Goal: Task Accomplishment & Management: Use online tool/utility

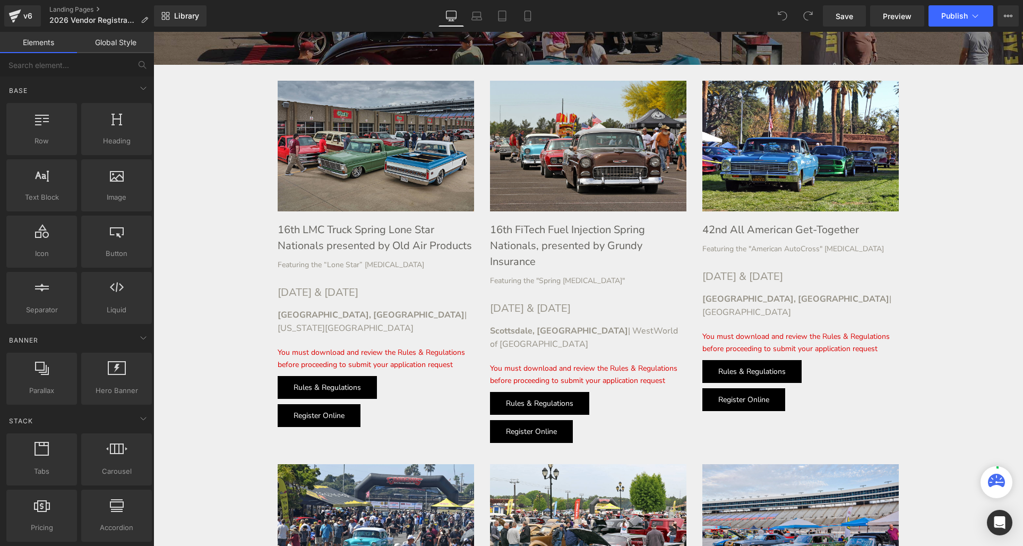
scroll to position [436, 0]
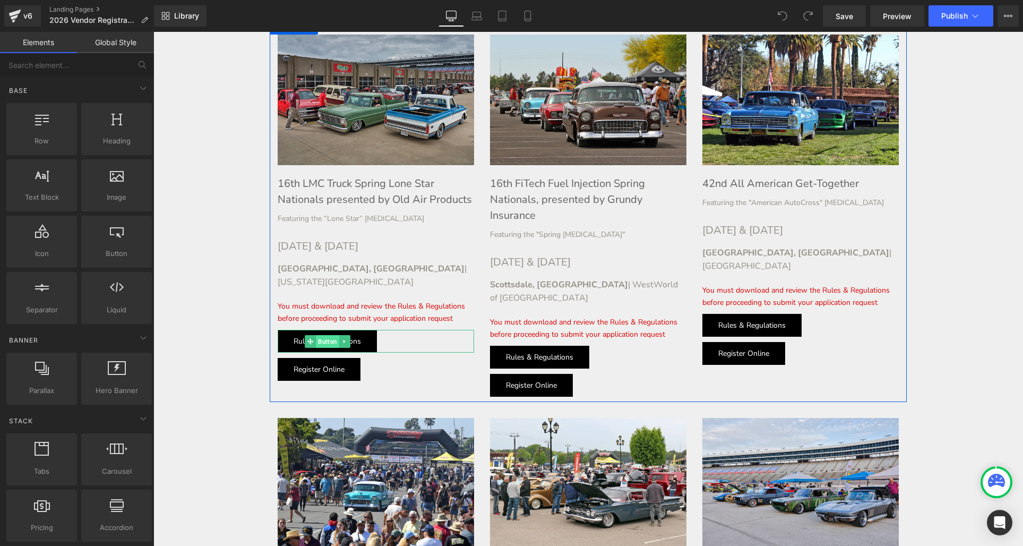
click at [330, 330] on div "Rules & Regulations Button" at bounding box center [376, 341] width 196 height 23
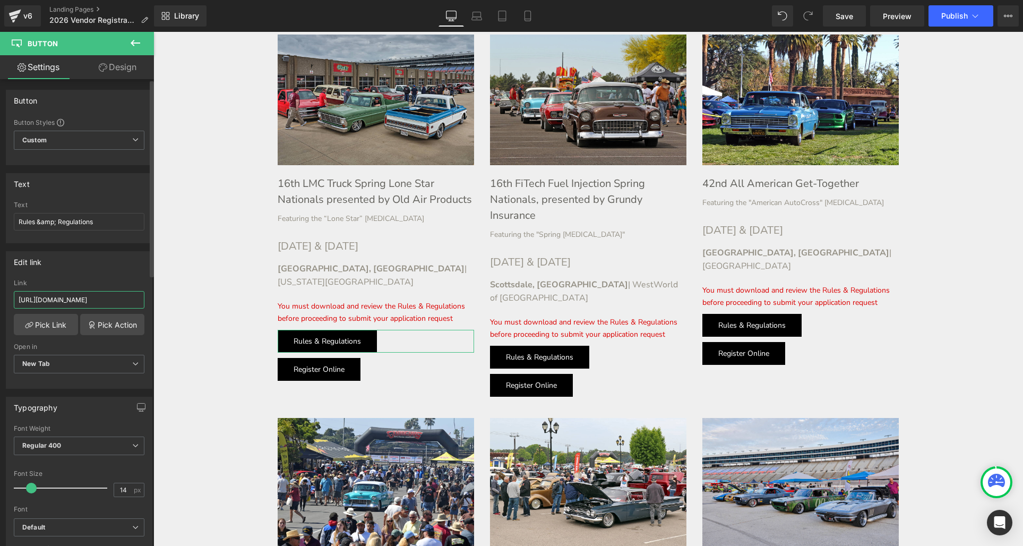
scroll to position [0, 104]
drag, startPoint x: 122, startPoint y: 299, endPoint x: 128, endPoint y: 300, distance: 5.9
click at [141, 299] on div "[URL][DOMAIN_NAME] Link [URL][DOMAIN_NAME] Pick Link Pick Action Current Tab Ne…" at bounding box center [78, 333] width 145 height 109
drag, startPoint x: 76, startPoint y: 300, endPoint x: 59, endPoint y: 302, distance: 17.1
click at [76, 300] on input "[URL][DOMAIN_NAME]" at bounding box center [79, 300] width 131 height 18
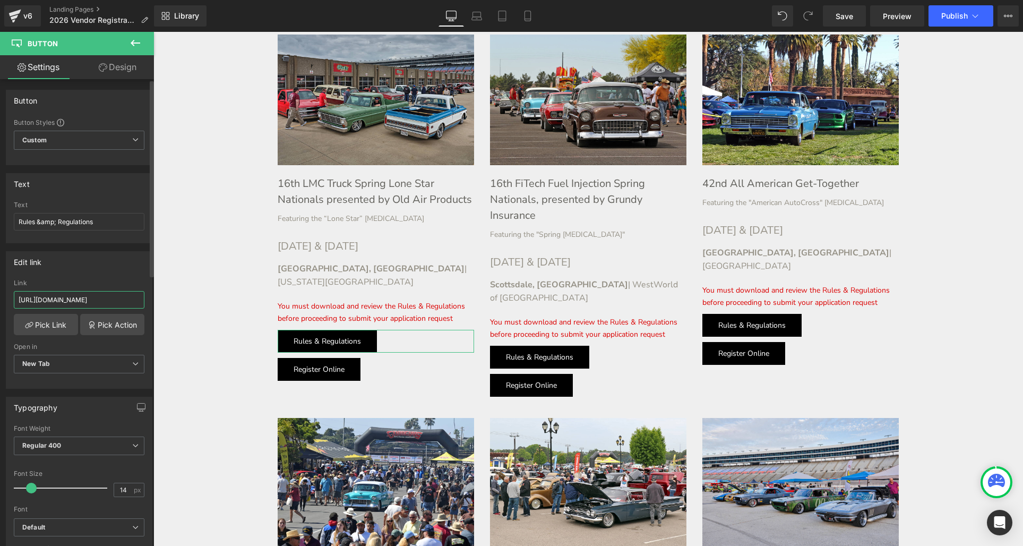
drag, startPoint x: 35, startPoint y: 299, endPoint x: 49, endPoint y: 294, distance: 15.3
click at [36, 299] on input "[URL][DOMAIN_NAME]" at bounding box center [79, 300] width 131 height 18
drag, startPoint x: 41, startPoint y: 300, endPoint x: 123, endPoint y: 297, distance: 81.8
click at [123, 297] on input "[URL][DOMAIN_NAME]" at bounding box center [79, 300] width 131 height 18
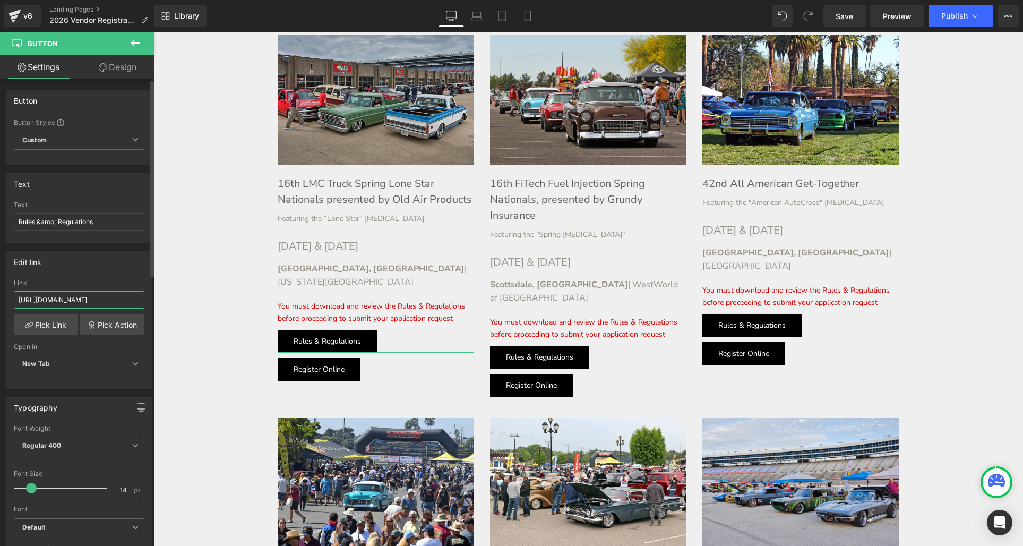
type input "[URL][DOMAIN_NAME]"
click at [89, 298] on input "[URL][DOMAIN_NAME]" at bounding box center [79, 300] width 131 height 18
drag, startPoint x: 88, startPoint y: 298, endPoint x: 148, endPoint y: 299, distance: 60.0
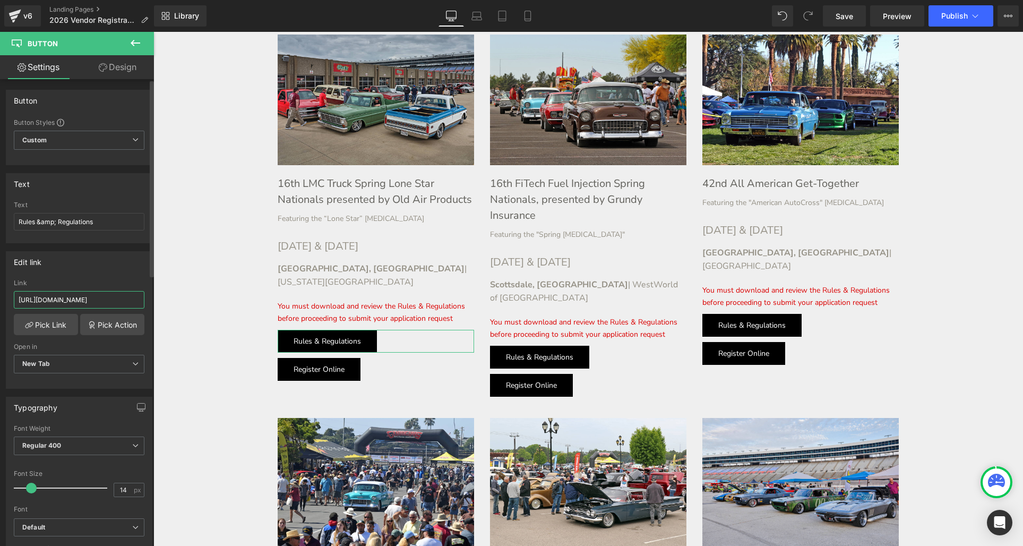
click at [148, 299] on div "Edit link [URL][DOMAIN_NAME] Link [URL][DOMAIN_NAME] Pick Link Pick Action Curr…" at bounding box center [79, 320] width 147 height 138
click at [98, 302] on input "[URL][DOMAIN_NAME]" at bounding box center [79, 300] width 131 height 18
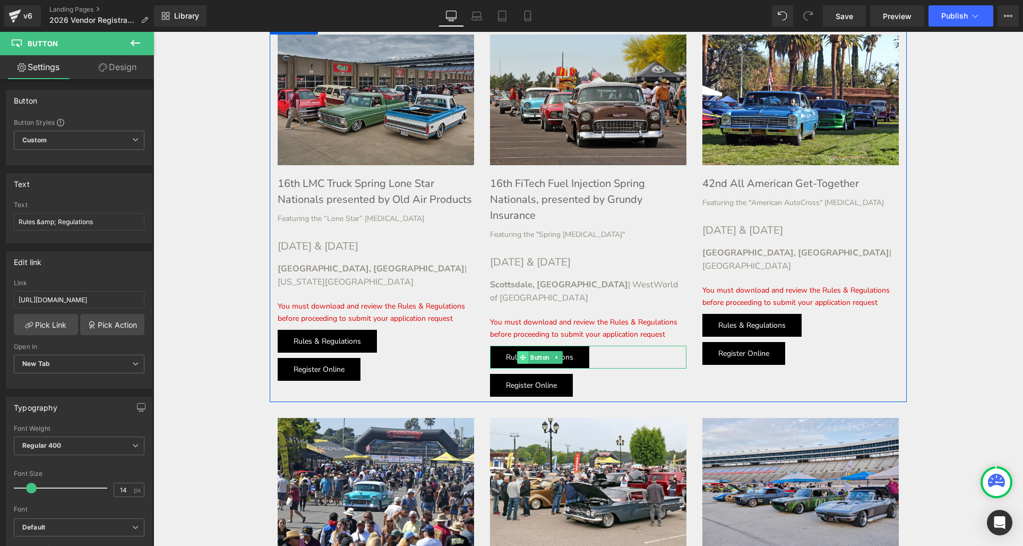
click at [543, 351] on link "Button" at bounding box center [534, 357] width 35 height 13
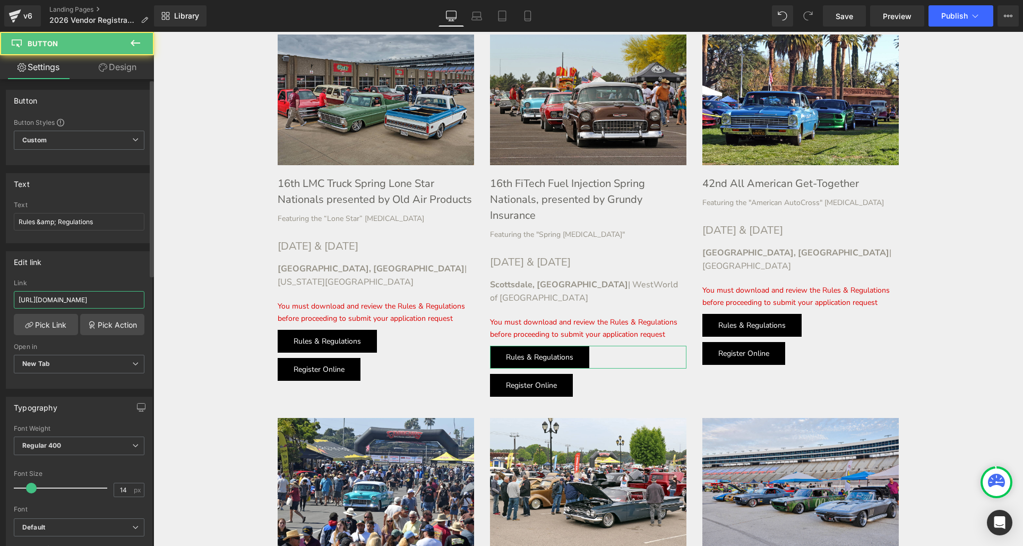
click at [60, 301] on input "[URL][DOMAIN_NAME]" at bounding box center [79, 300] width 131 height 18
paste input "6/2026-rules"
type input "[URL][DOMAIN_NAME]"
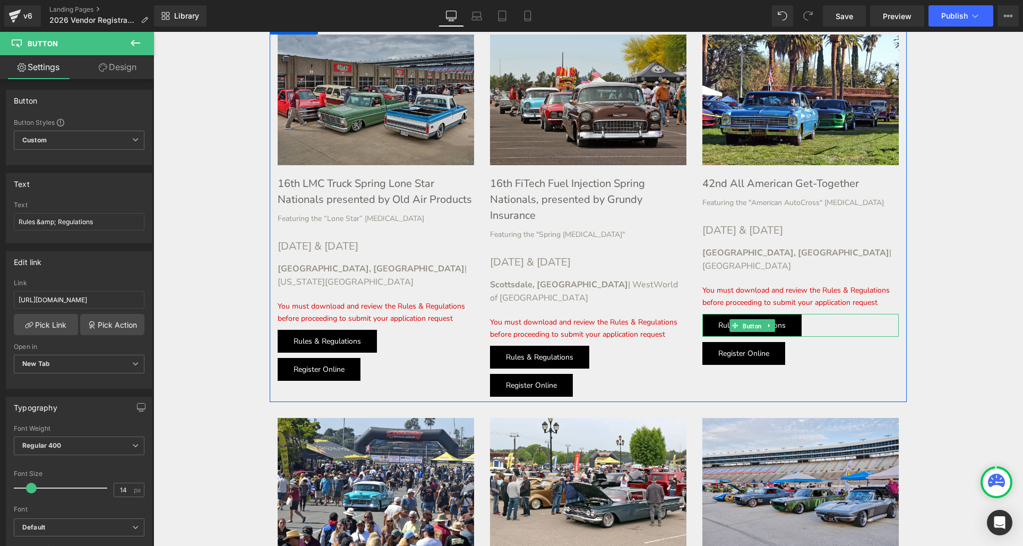
click at [745, 315] on div "Rules & Regulations Button" at bounding box center [800, 325] width 196 height 23
click at [750, 314] on div "Rules & Regulations Button" at bounding box center [800, 325] width 196 height 23
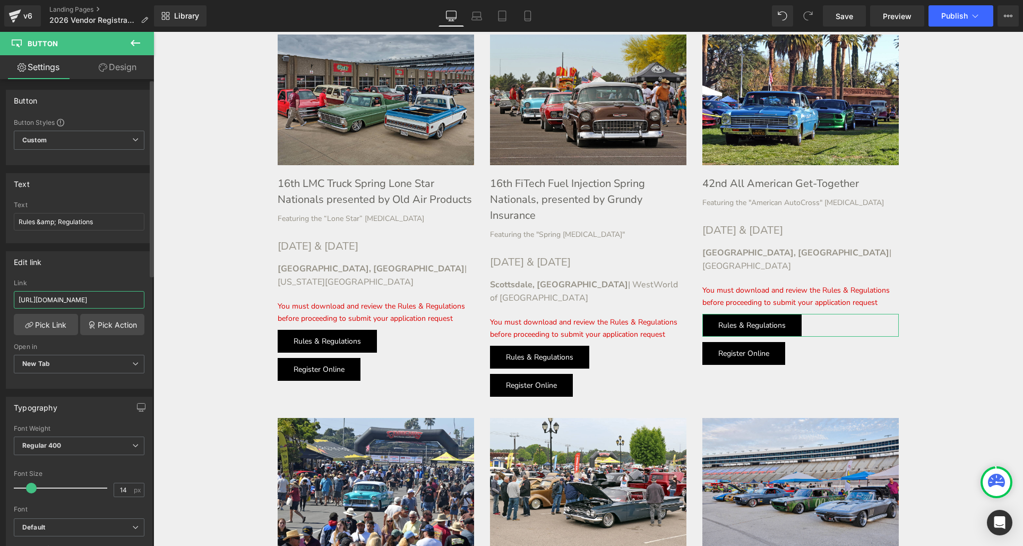
click at [48, 295] on input "[URL][DOMAIN_NAME]" at bounding box center [79, 300] width 131 height 18
paste input "6/2026-rules"
type input "[URL][DOMAIN_NAME]"
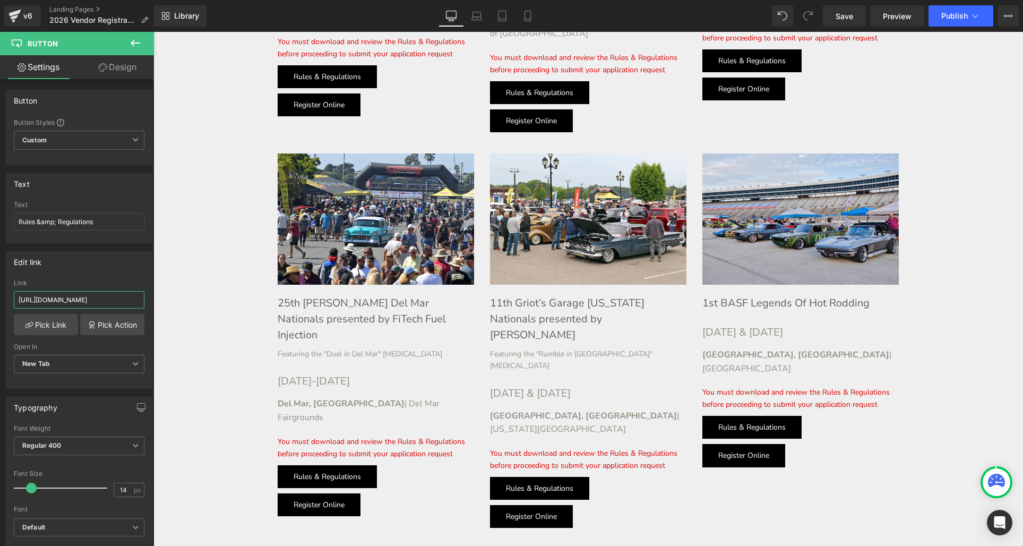
scroll to position [715, 0]
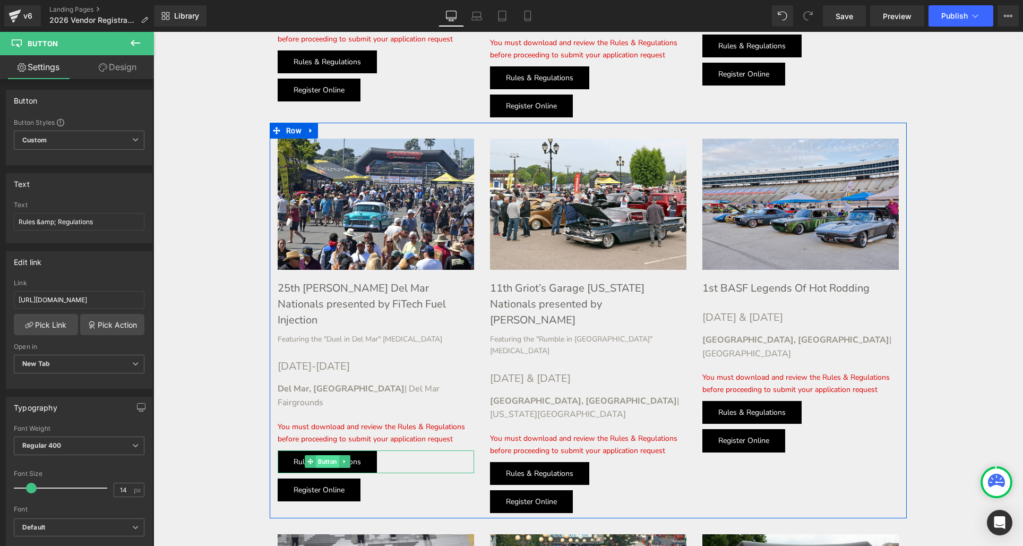
click at [318, 450] on div "Rules & Regulations Button" at bounding box center [376, 461] width 196 height 23
click at [321, 450] on div "Rules & Regulations Button" at bounding box center [376, 461] width 196 height 23
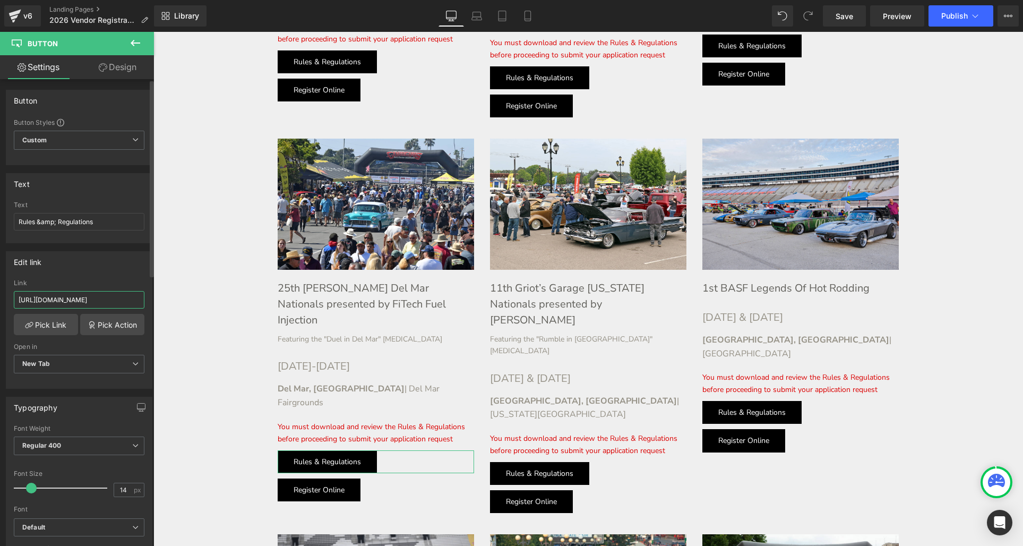
click at [55, 293] on input "[URL][DOMAIN_NAME]" at bounding box center [79, 300] width 131 height 18
paste input "6/2026-rules"
type input "[URL][DOMAIN_NAME]"
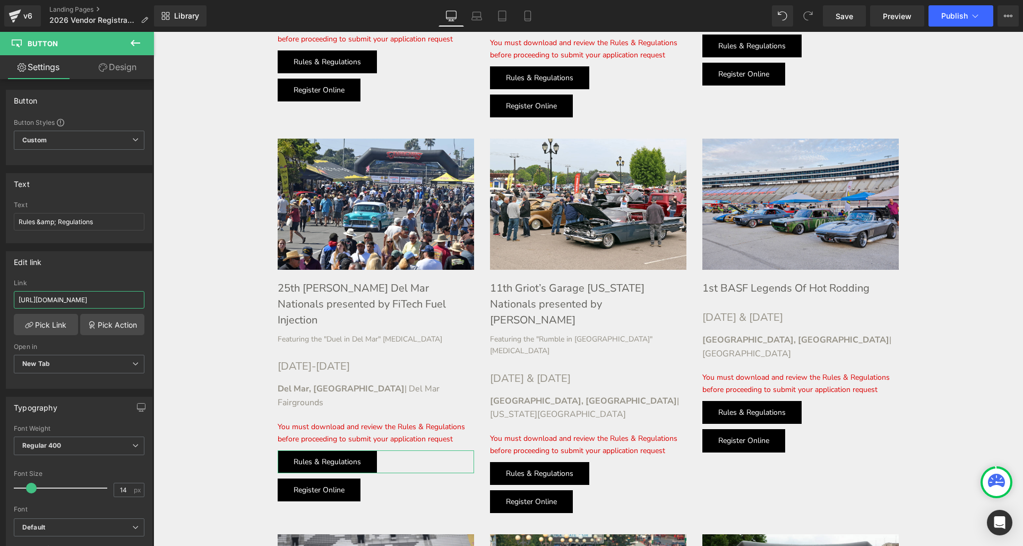
scroll to position [0, 54]
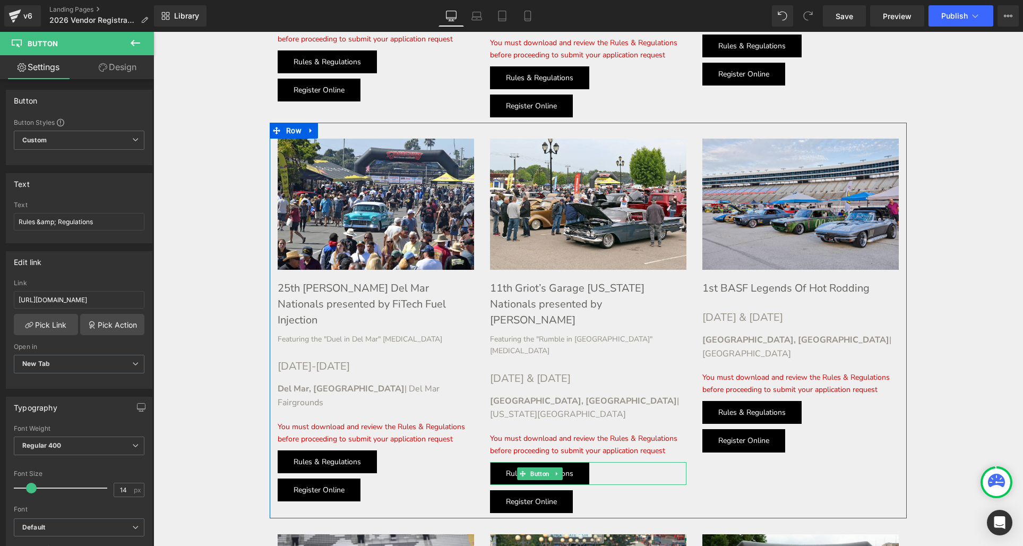
click at [540, 462] on div "Rules & Regulations Button" at bounding box center [588, 473] width 196 height 23
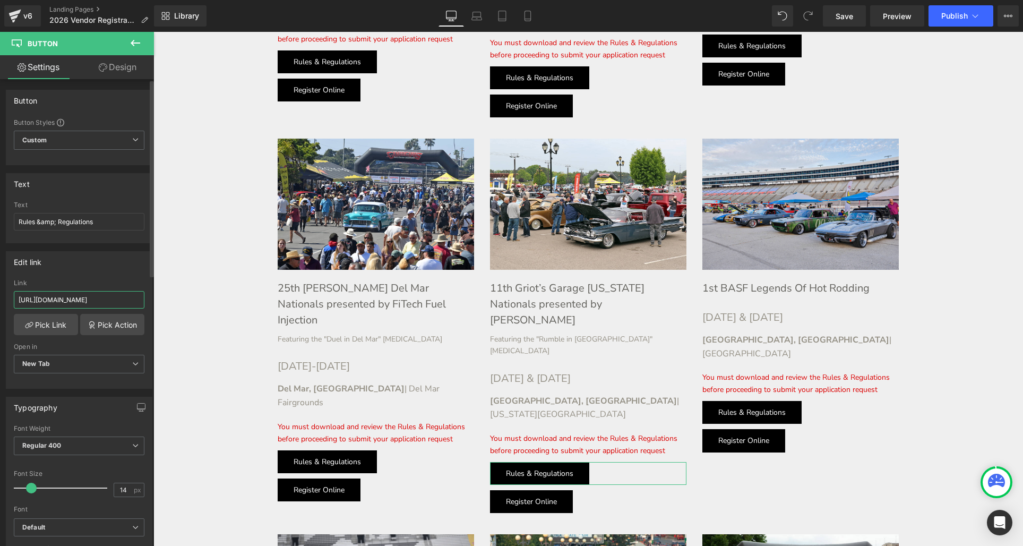
click at [90, 297] on input "[URL][DOMAIN_NAME]" at bounding box center [79, 300] width 131 height 18
paste input "6/2026-rules"
type input "[URL][DOMAIN_NAME]"
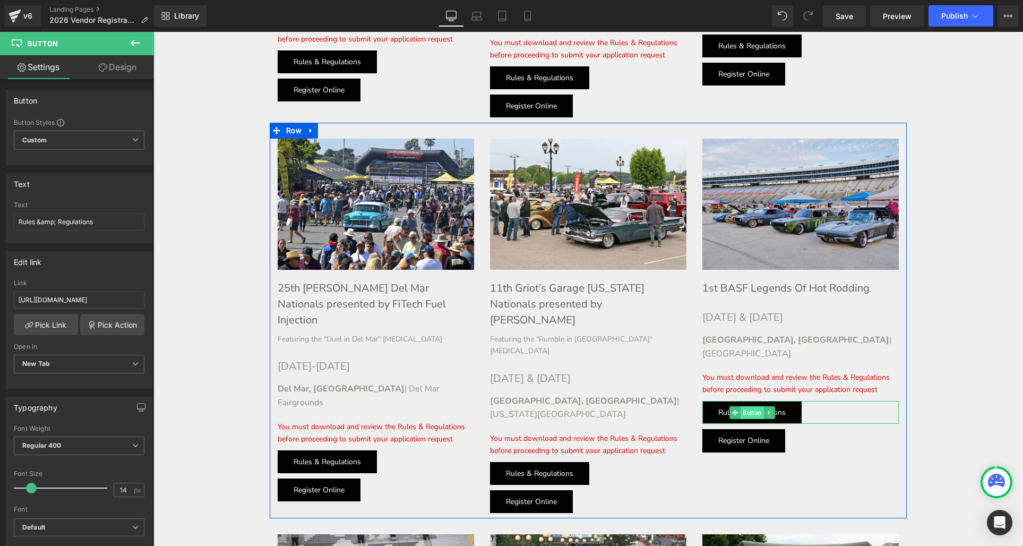
click at [751, 401] on div "Rules & Regulations Button" at bounding box center [800, 412] width 196 height 23
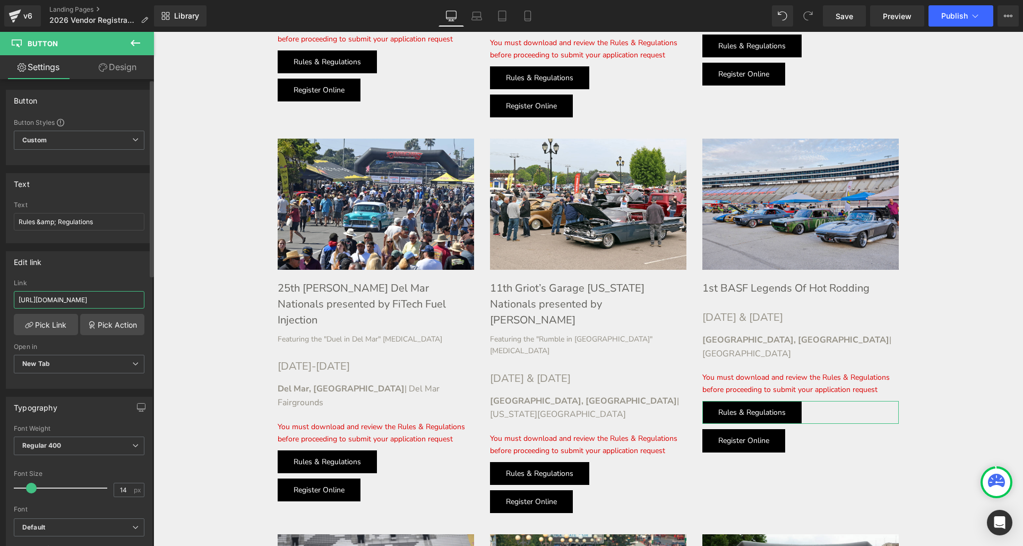
click at [55, 300] on input "[URL][DOMAIN_NAME]" at bounding box center [79, 300] width 131 height 18
paste input "6/2026-rules"
type input "[URL][DOMAIN_NAME]"
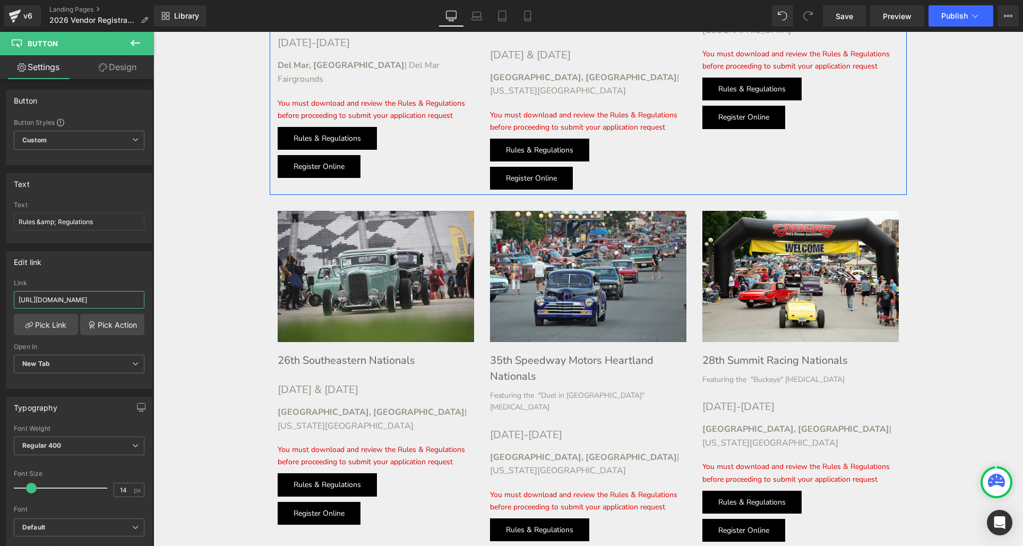
scroll to position [1129, 0]
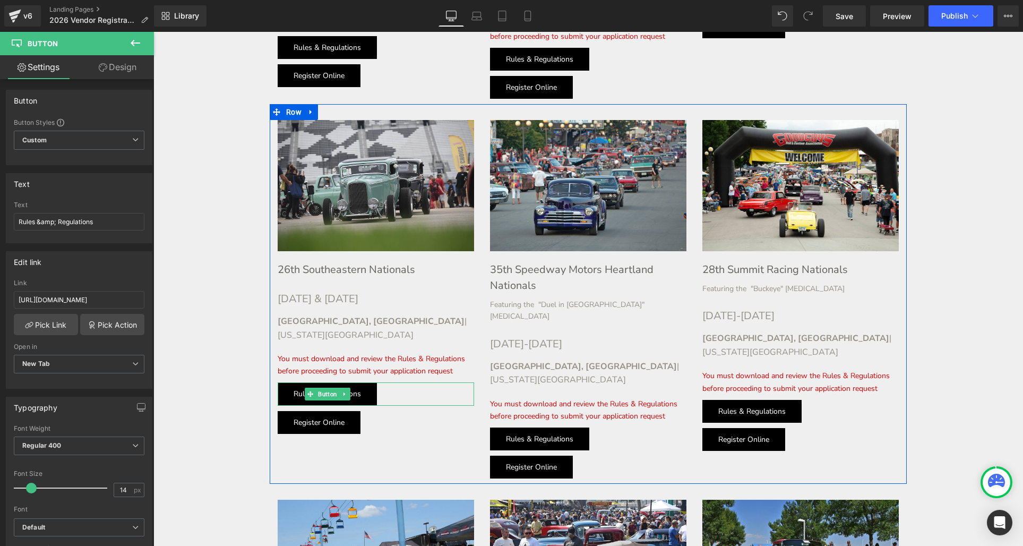
click at [330, 382] on div "Rules & Regulations Button" at bounding box center [376, 393] width 196 height 23
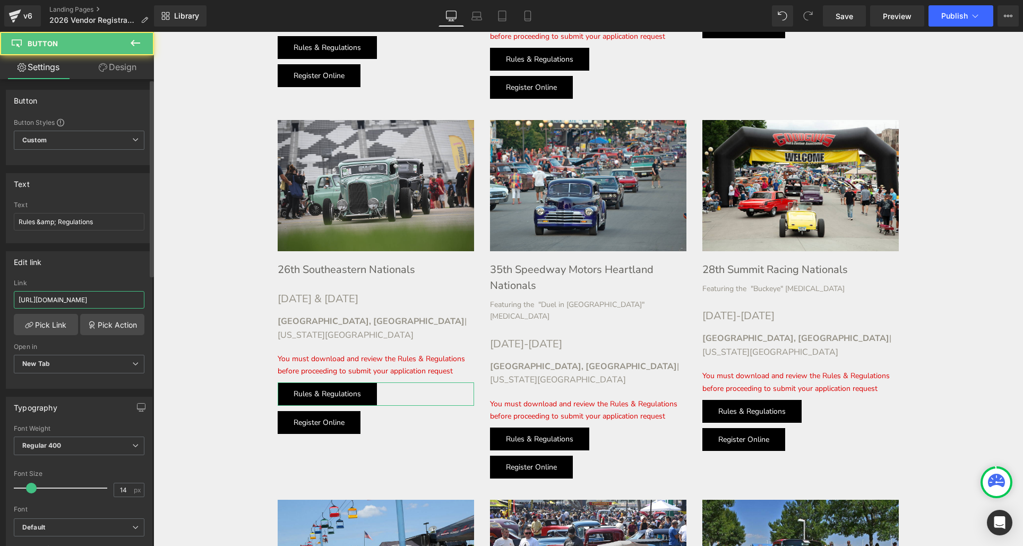
click at [61, 300] on input "[URL][DOMAIN_NAME]" at bounding box center [79, 300] width 131 height 18
paste input "6/2026-rules"
type input "[URL][DOMAIN_NAME]"
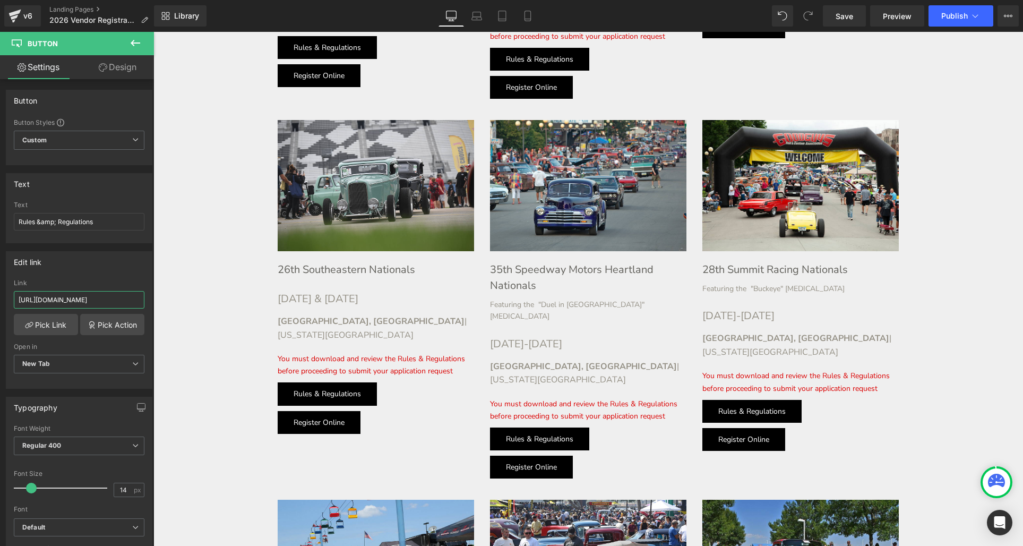
scroll to position [0, 54]
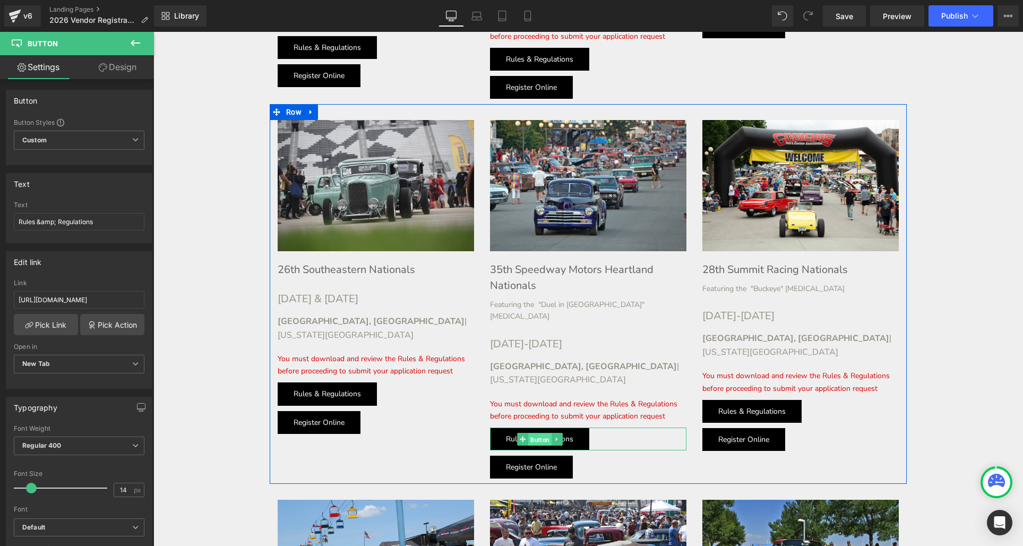
click at [537, 427] on div "Rules & Regulations Button" at bounding box center [588, 438] width 196 height 23
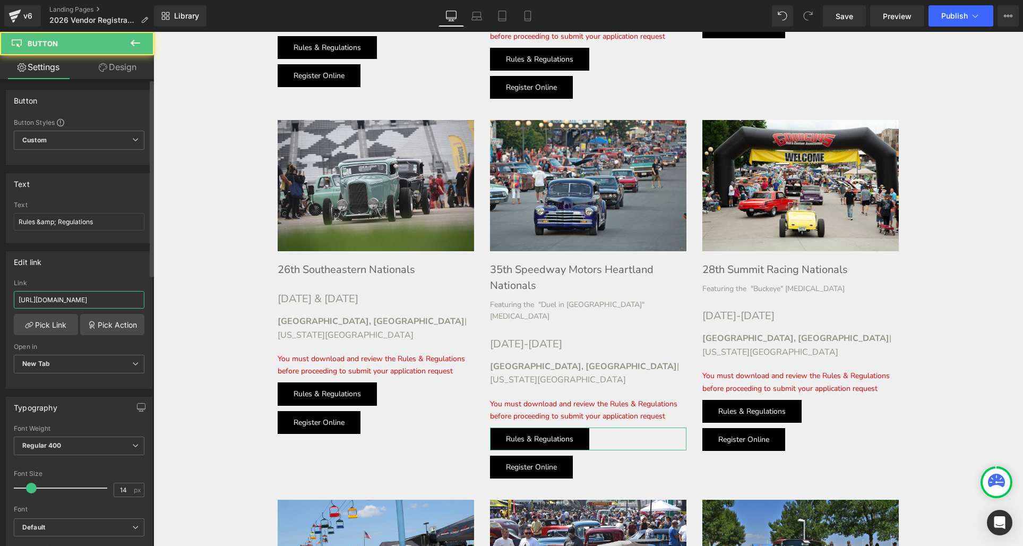
click at [91, 296] on input "[URL][DOMAIN_NAME]" at bounding box center [79, 300] width 131 height 18
drag, startPoint x: 91, startPoint y: 296, endPoint x: 81, endPoint y: 296, distance: 10.1
click at [91, 296] on input "[URL][DOMAIN_NAME]" at bounding box center [79, 300] width 131 height 18
paste input "6/2026-rules"
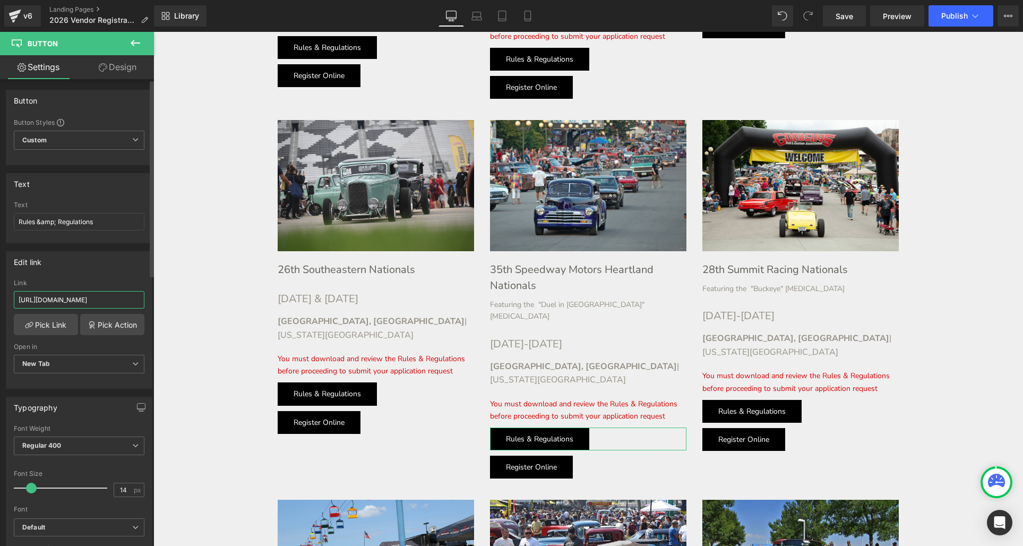
type input "[URL][DOMAIN_NAME]"
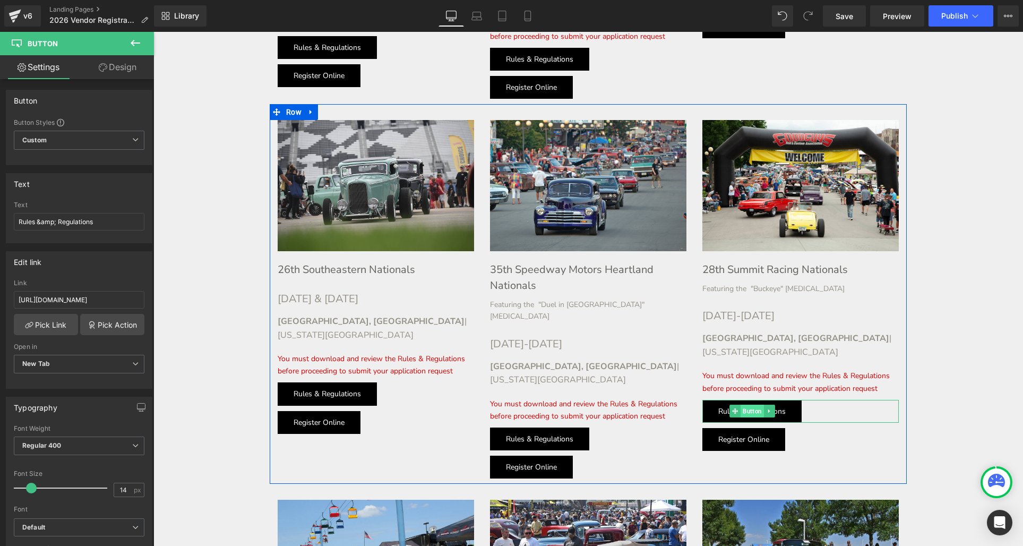
click at [750, 400] on div "Rules & Regulations Button" at bounding box center [800, 411] width 196 height 23
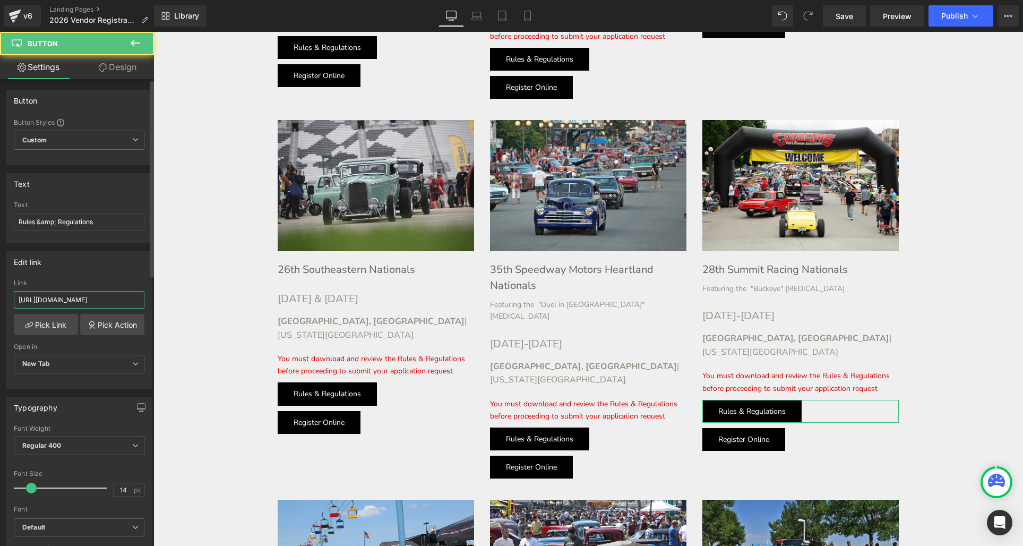
click at [51, 300] on input "[URL][DOMAIN_NAME]" at bounding box center [79, 300] width 131 height 18
paste input "6/2026-rules"
type input "[URL][DOMAIN_NAME]"
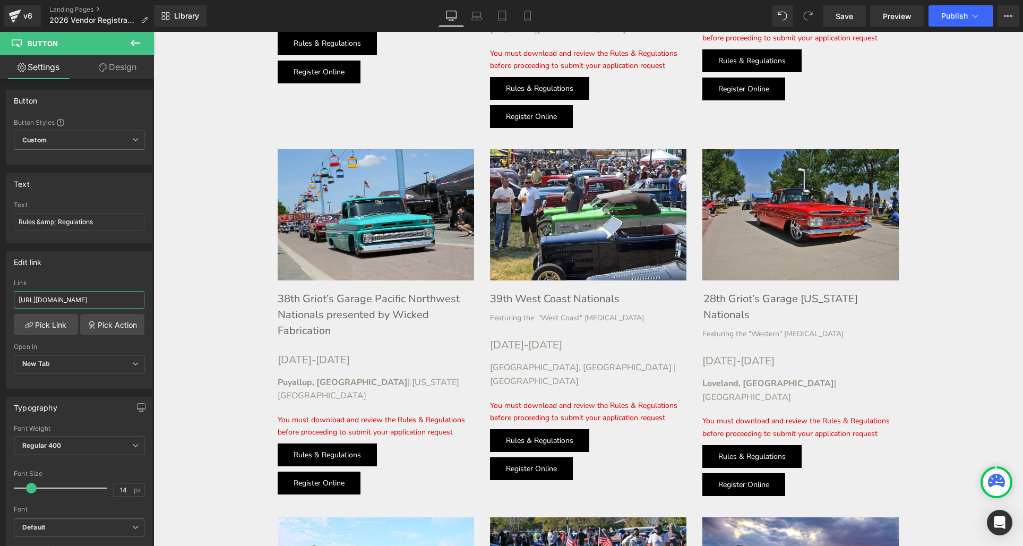
scroll to position [1488, 0]
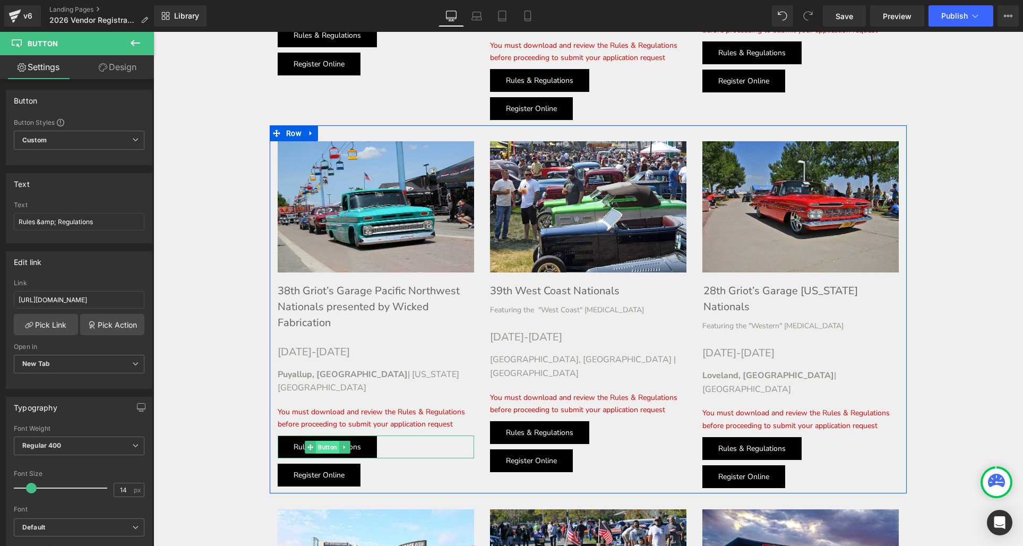
click at [327, 435] on div "Rules & Regulations Button" at bounding box center [376, 446] width 196 height 23
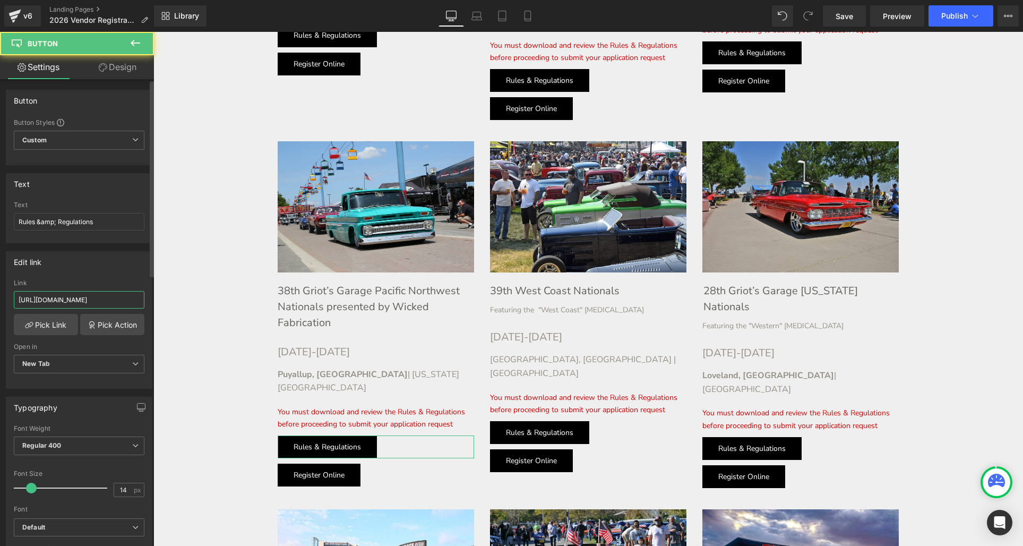
click at [93, 295] on input "[URL][DOMAIN_NAME]" at bounding box center [79, 300] width 131 height 18
paste input "6/2026-rules"
type input "[URL][DOMAIN_NAME]"
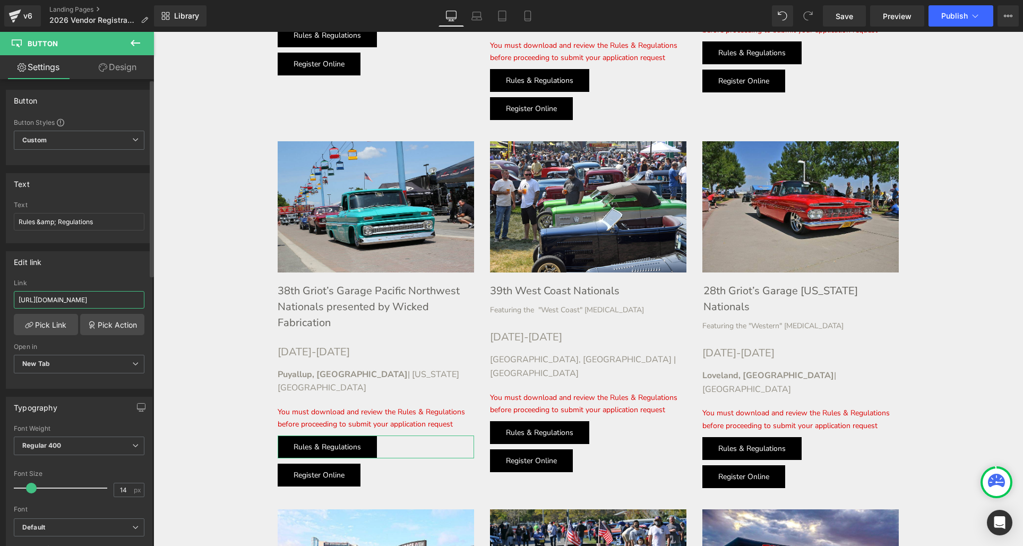
scroll to position [0, 54]
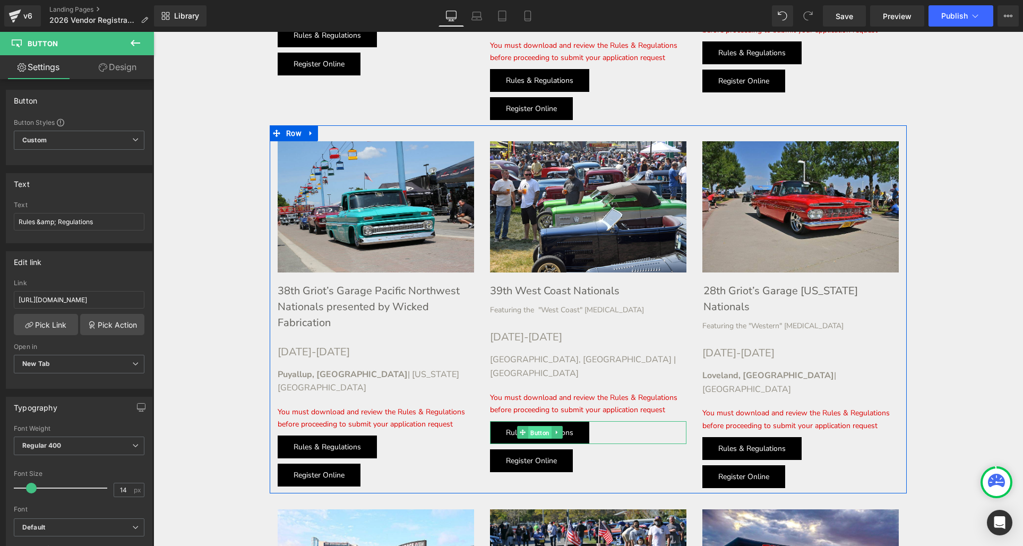
click at [539, 421] on div "Rules & Regulations Button" at bounding box center [588, 432] width 196 height 23
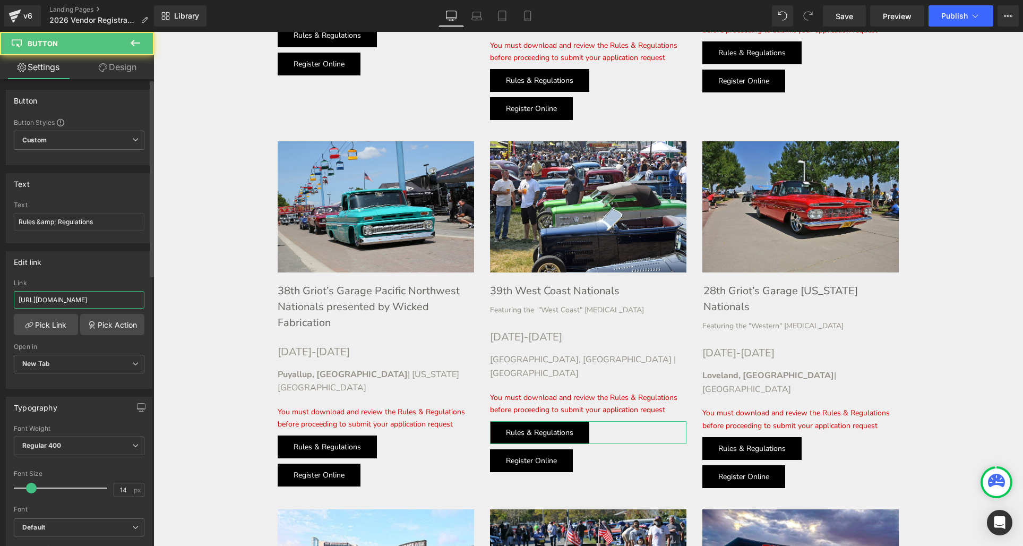
click at [86, 296] on input "[URL][DOMAIN_NAME]" at bounding box center [79, 300] width 131 height 18
paste input "6/2026-rules"
type input "[URL][DOMAIN_NAME]"
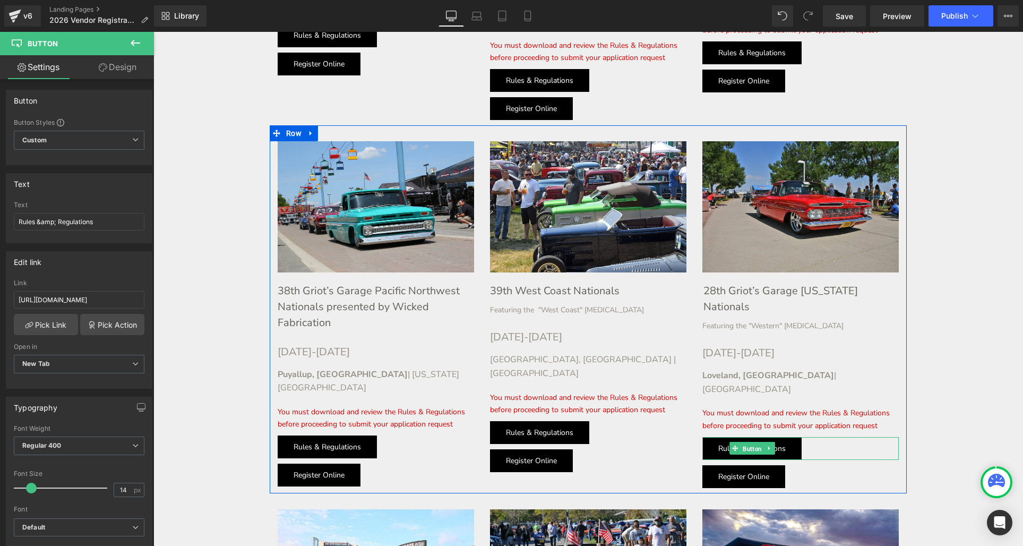
click at [752, 437] on div "Rules & Regulations Button" at bounding box center [800, 448] width 196 height 23
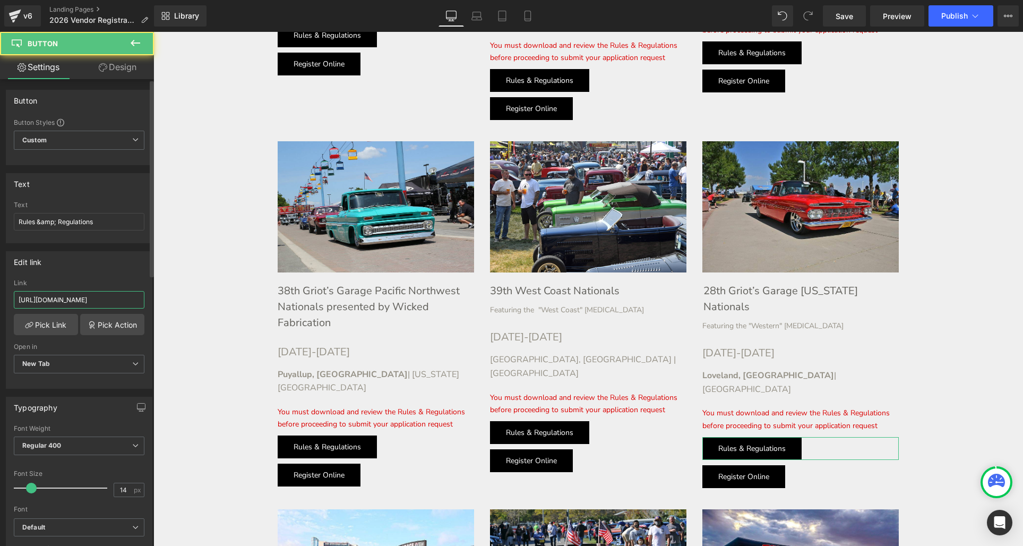
click at [57, 299] on input "[URL][DOMAIN_NAME]" at bounding box center [79, 300] width 131 height 18
paste input "6/2026-rules"
type input "[URL][DOMAIN_NAME]"
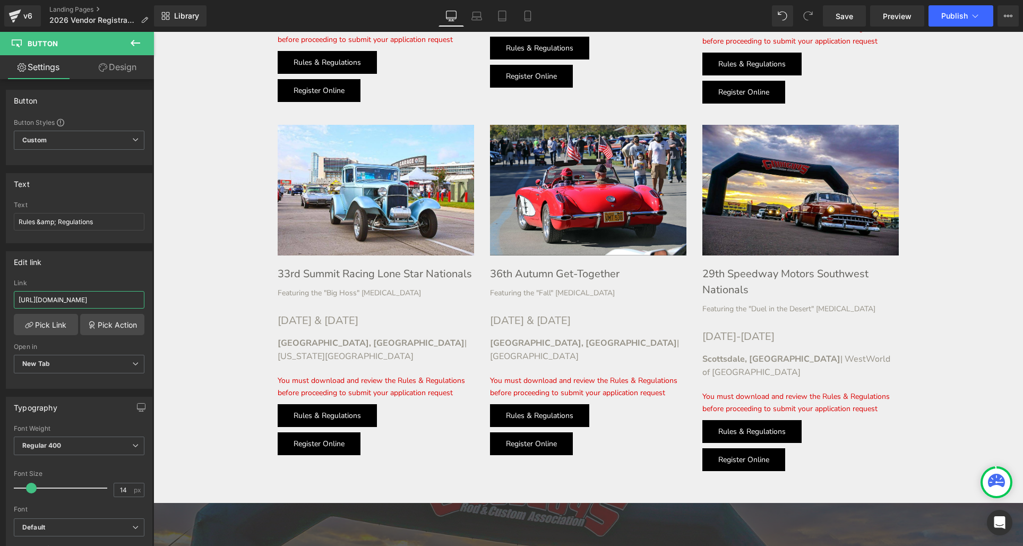
scroll to position [1872, 0]
click at [322, 403] on div "Rules & Regulations Button" at bounding box center [376, 414] width 196 height 23
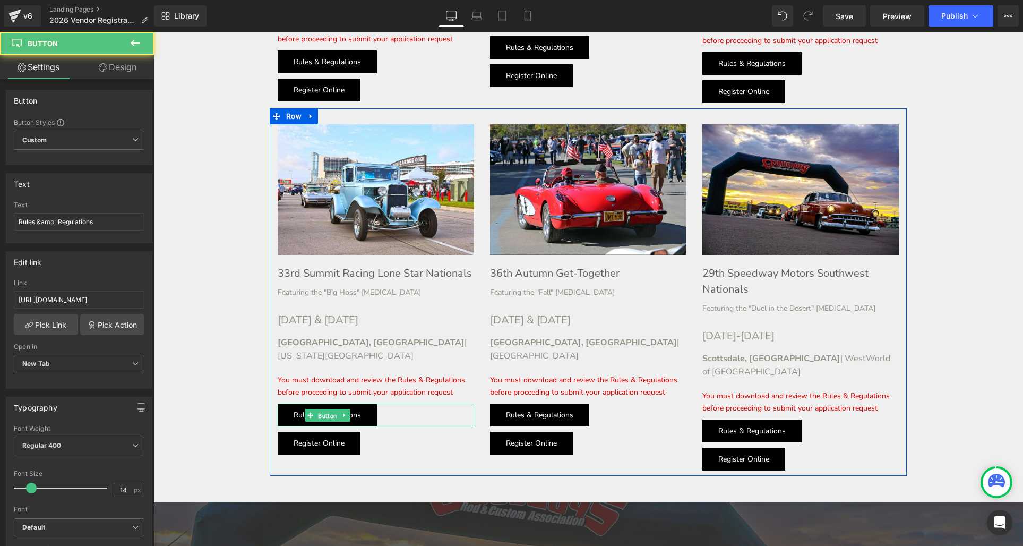
click at [325, 403] on div "Rules & Regulations Button" at bounding box center [376, 414] width 196 height 23
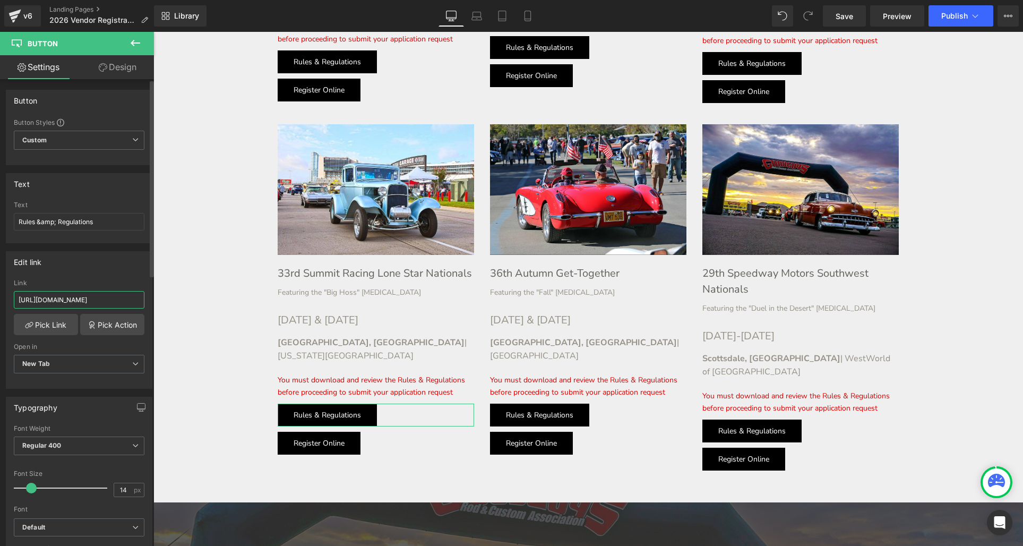
click at [58, 302] on input "[URL][DOMAIN_NAME]" at bounding box center [79, 300] width 131 height 18
click at [58, 301] on input "[URL][DOMAIN_NAME]" at bounding box center [79, 300] width 131 height 18
type input "[URL][DOMAIN_NAME]"
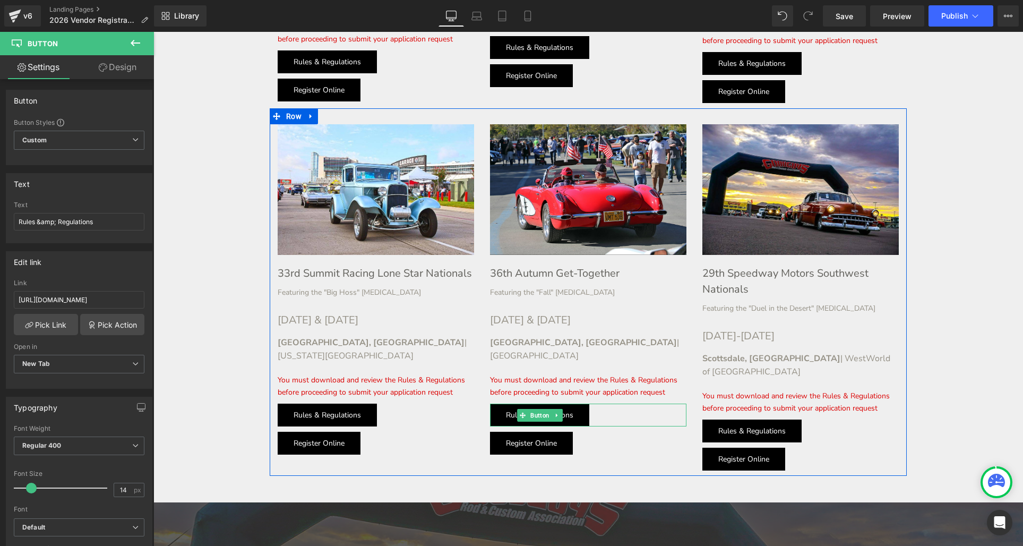
click at [543, 403] on div "Rules & Regulations Button" at bounding box center [588, 414] width 196 height 23
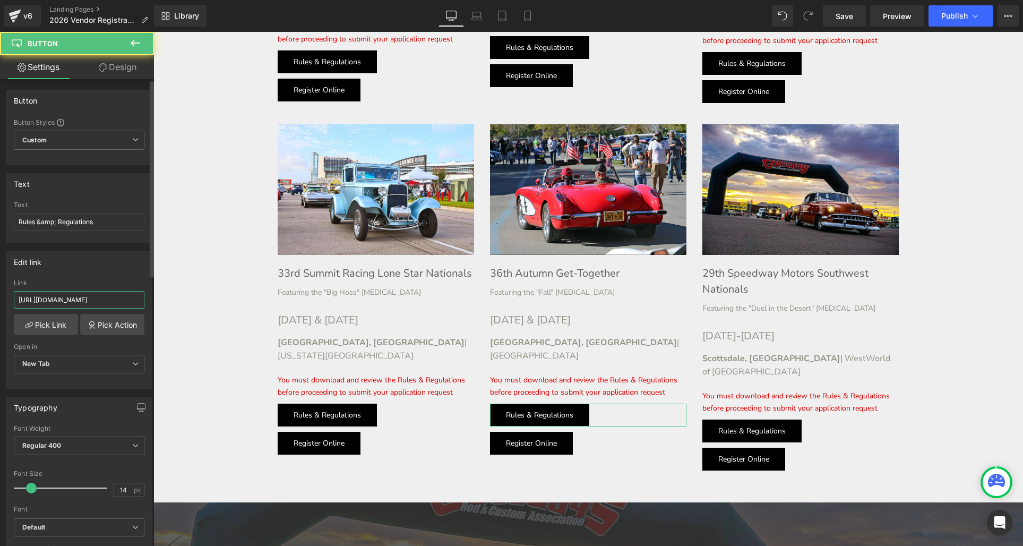
click at [94, 295] on input "[URL][DOMAIN_NAME]" at bounding box center [79, 300] width 131 height 18
paste input "6/2026-rules"
type input "[URL][DOMAIN_NAME]"
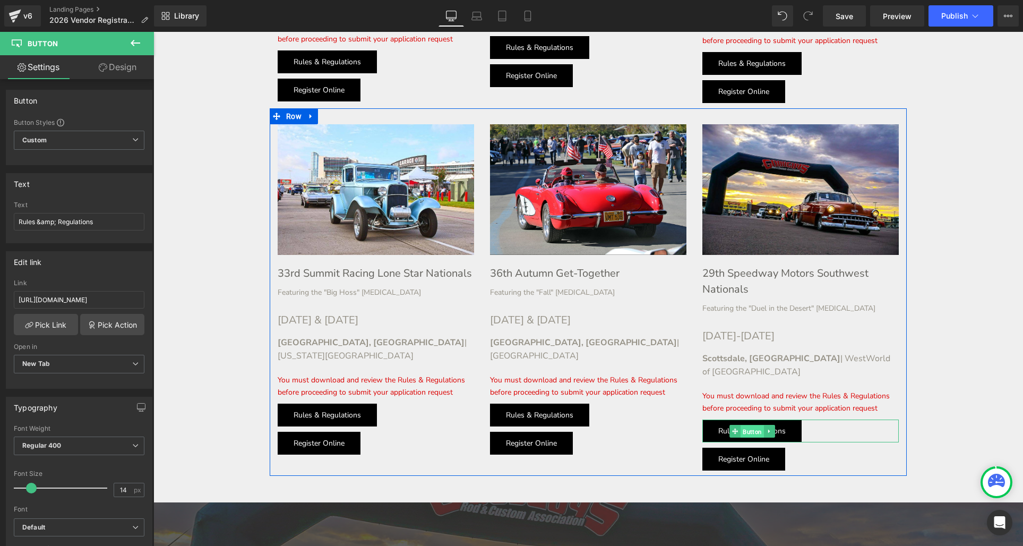
click at [752, 419] on div "Rules & Regulations Button" at bounding box center [800, 430] width 196 height 23
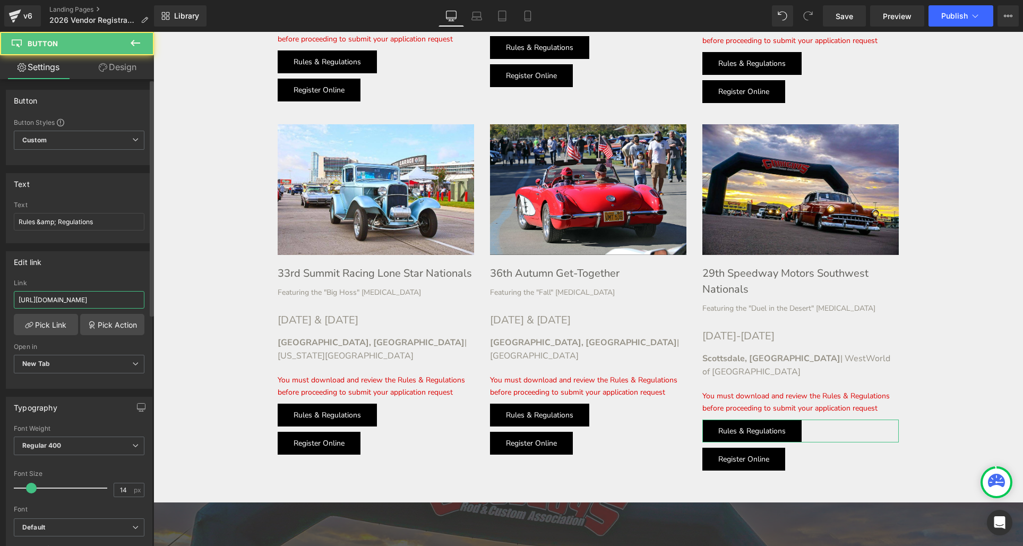
click at [94, 296] on input "[URL][DOMAIN_NAME]" at bounding box center [79, 300] width 131 height 18
paste input "6/2026-rules"
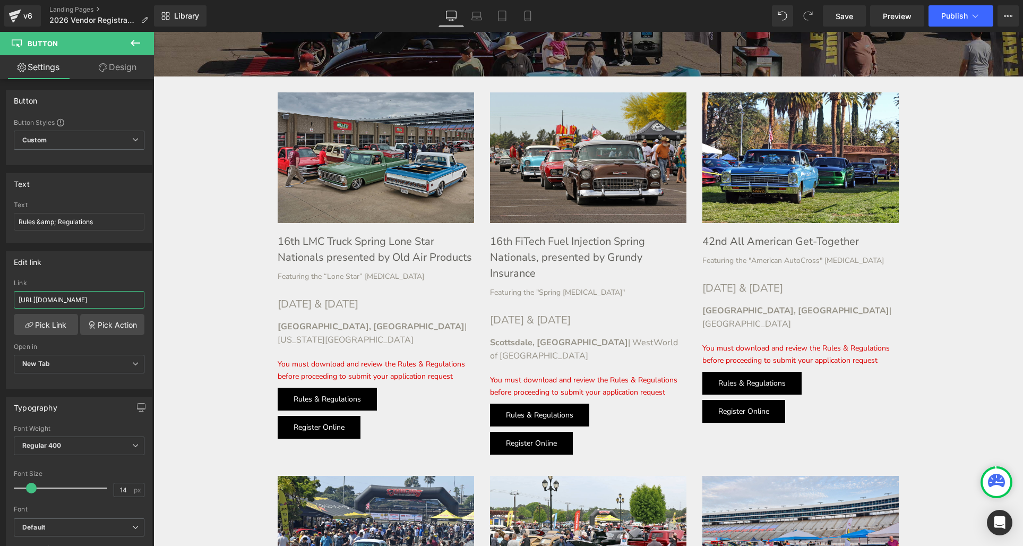
scroll to position [422, 0]
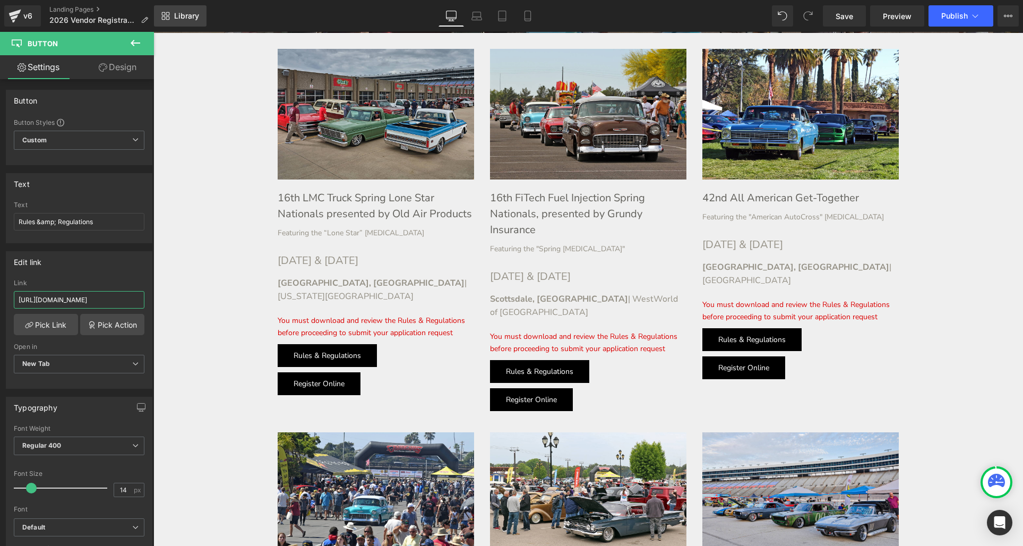
type input "[URL][DOMAIN_NAME]"
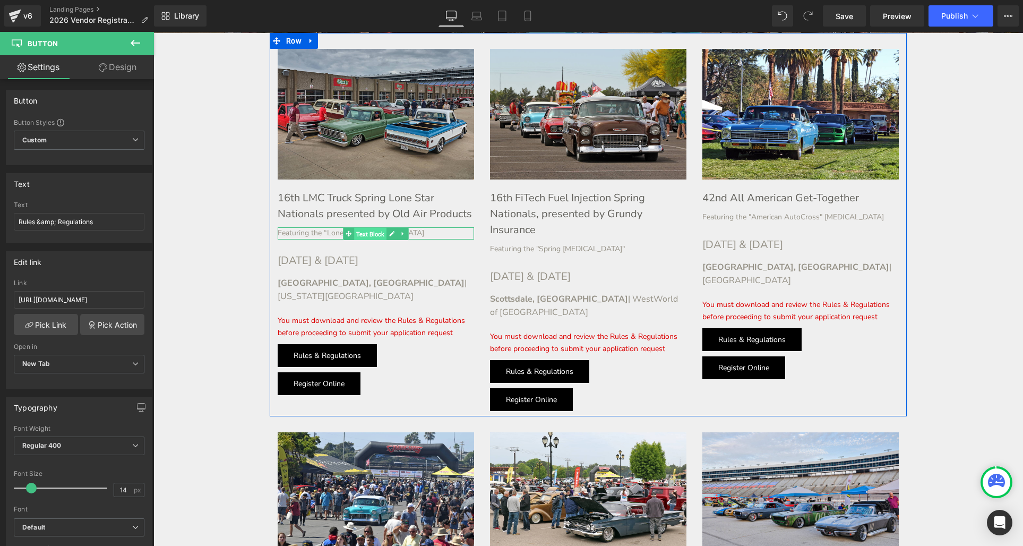
click at [361, 234] on div "Featuring the “Lone Star” [MEDICAL_DATA] Text Block" at bounding box center [376, 233] width 196 height 12
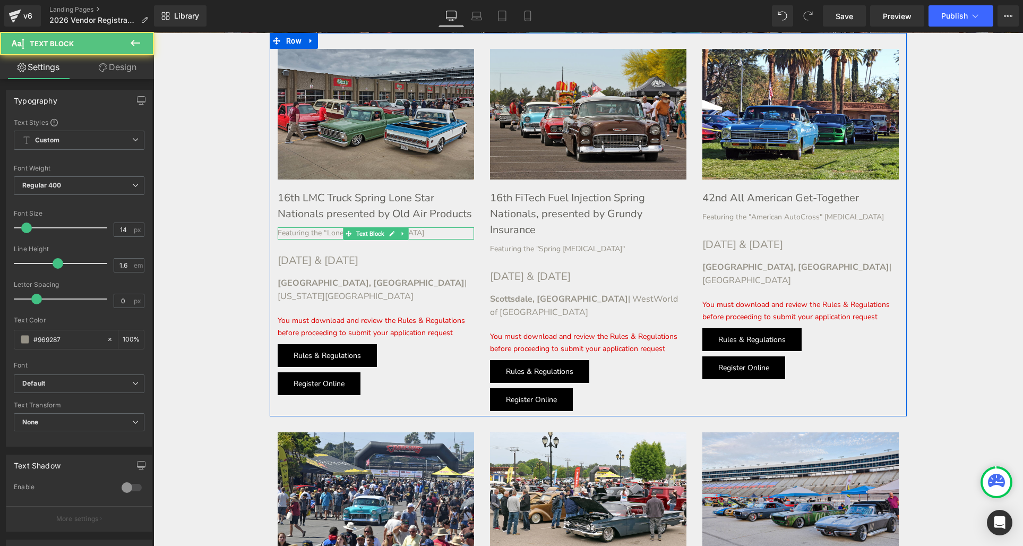
click at [339, 231] on div "Featuring the “Lone Star” [MEDICAL_DATA]" at bounding box center [376, 233] width 196 height 12
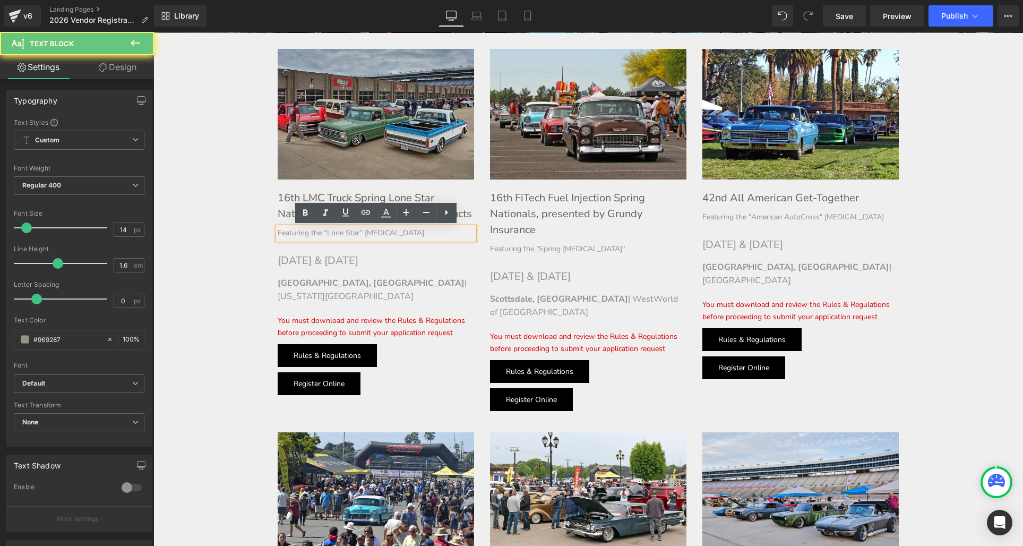
click at [381, 234] on div "Featuring the “Lone Star” [MEDICAL_DATA]" at bounding box center [376, 233] width 196 height 12
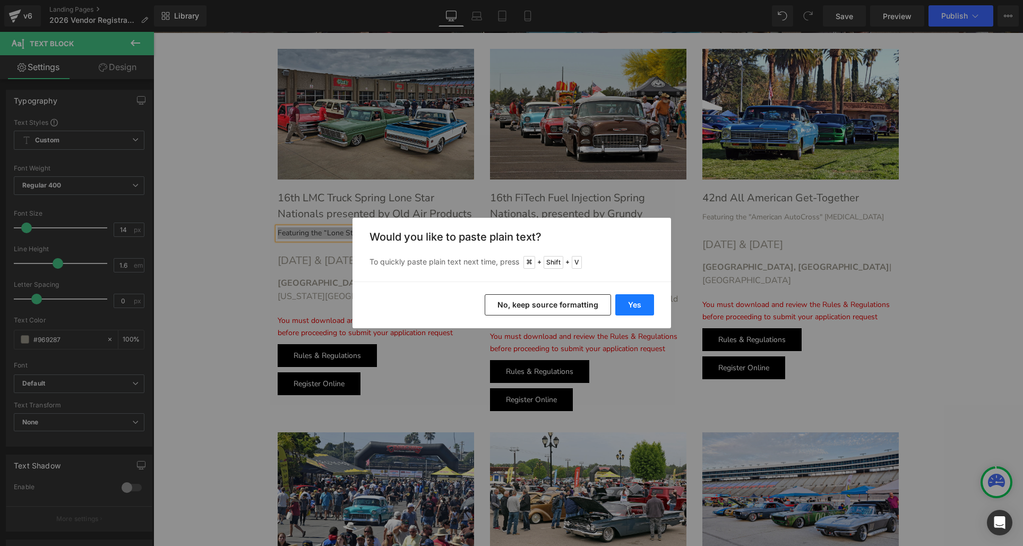
click at [624, 304] on button "Yes" at bounding box center [634, 304] width 39 height 21
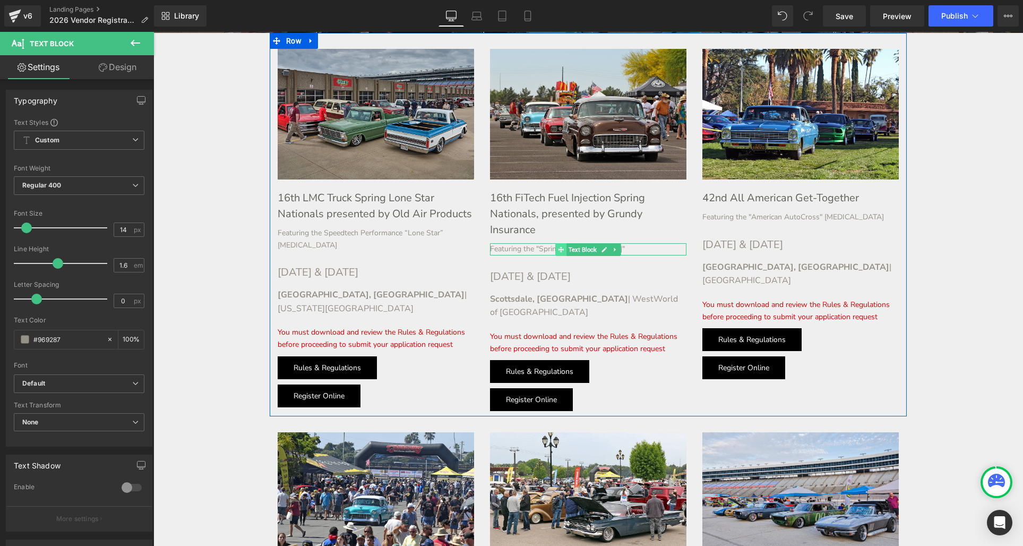
click at [560, 249] on icon at bounding box center [561, 249] width 6 height 6
click at [604, 247] on icon at bounding box center [605, 249] width 6 height 6
click at [540, 248] on div "Featuring the "Spring [MEDICAL_DATA]"" at bounding box center [588, 249] width 196 height 12
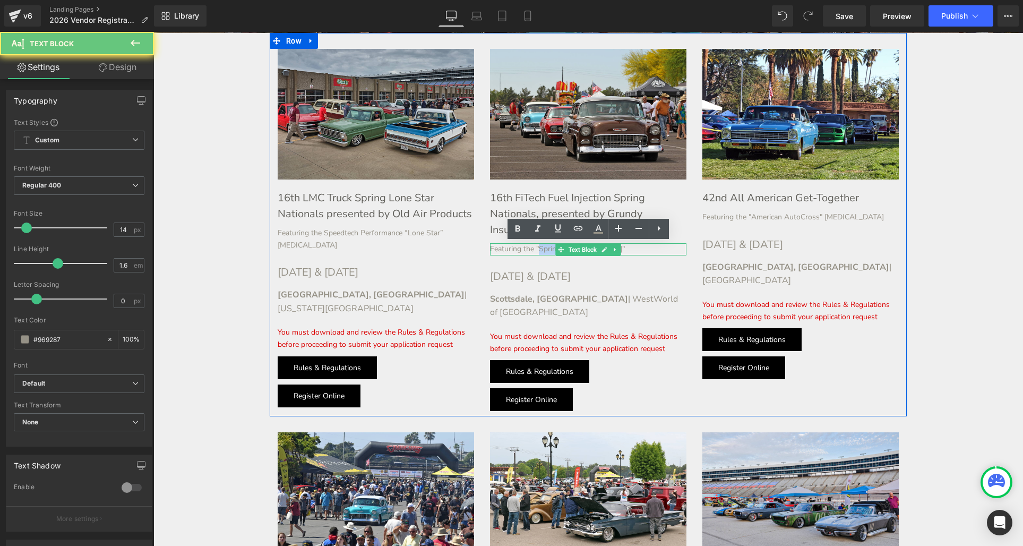
click at [540, 248] on div "Featuring the "Spring [MEDICAL_DATA]"" at bounding box center [588, 249] width 196 height 12
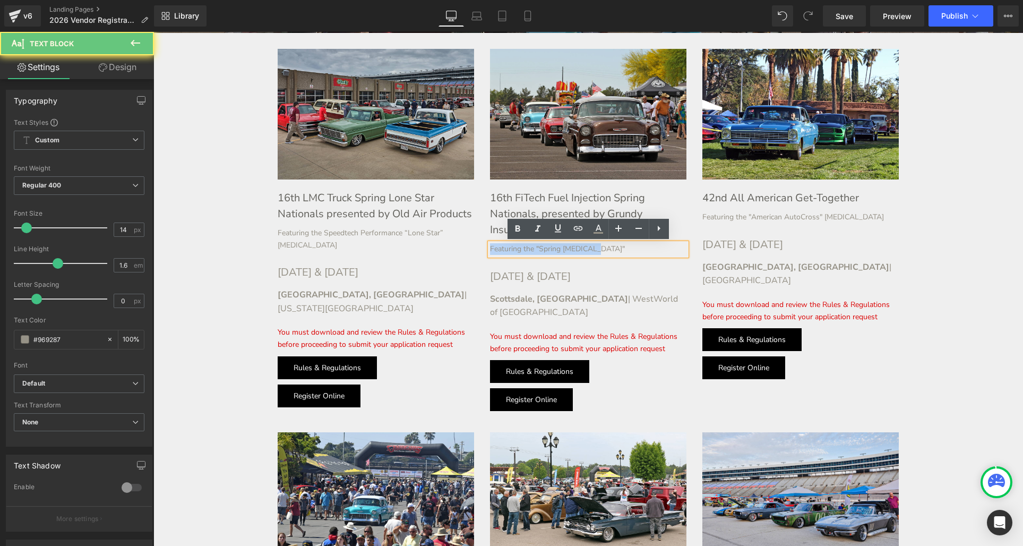
click at [540, 248] on div "Featuring the "Spring [MEDICAL_DATA]"" at bounding box center [588, 249] width 196 height 12
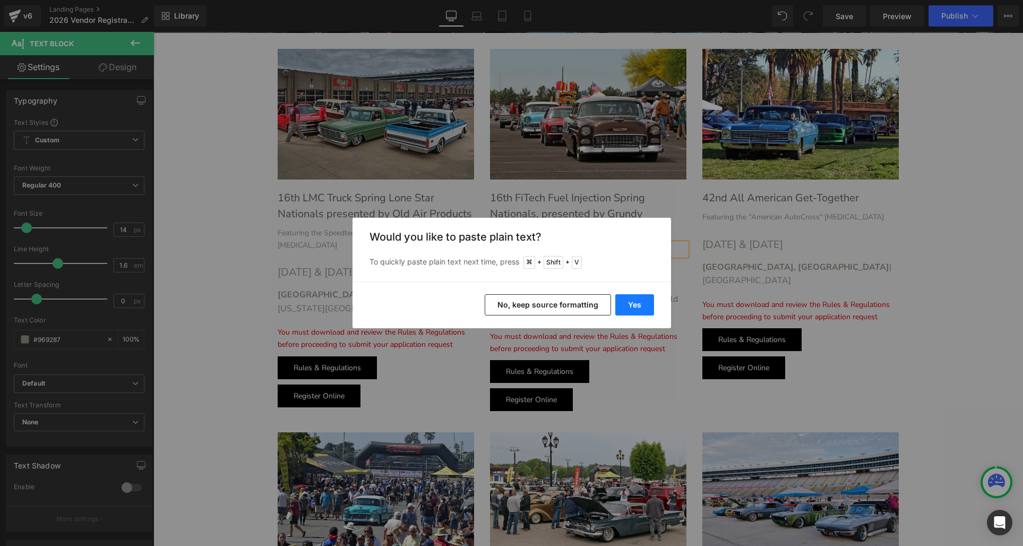
drag, startPoint x: 627, startPoint y: 304, endPoint x: 409, endPoint y: 235, distance: 228.7
click at [627, 304] on button "Yes" at bounding box center [634, 304] width 39 height 21
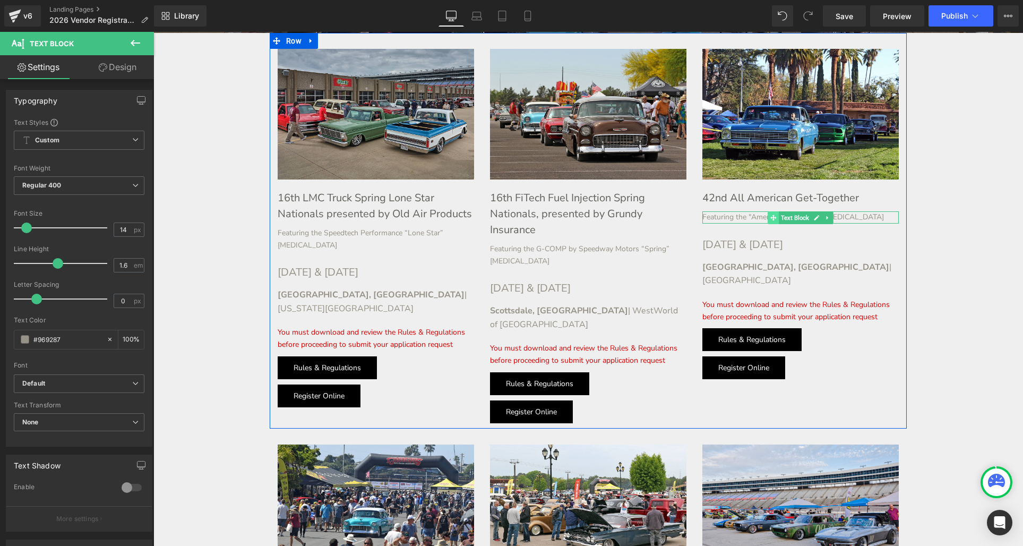
click at [774, 219] on icon at bounding box center [773, 217] width 6 height 6
click at [792, 218] on div "Featuring the "American AutoCross" [MEDICAL_DATA] Text Block" at bounding box center [800, 217] width 196 height 12
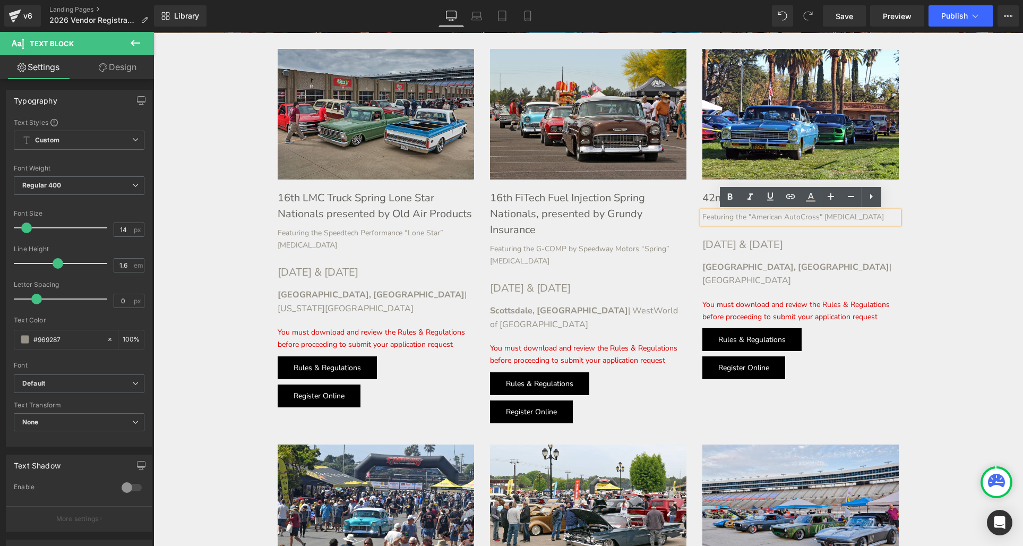
click at [742, 214] on div "Featuring the "American AutoCross" [MEDICAL_DATA]" at bounding box center [800, 217] width 196 height 12
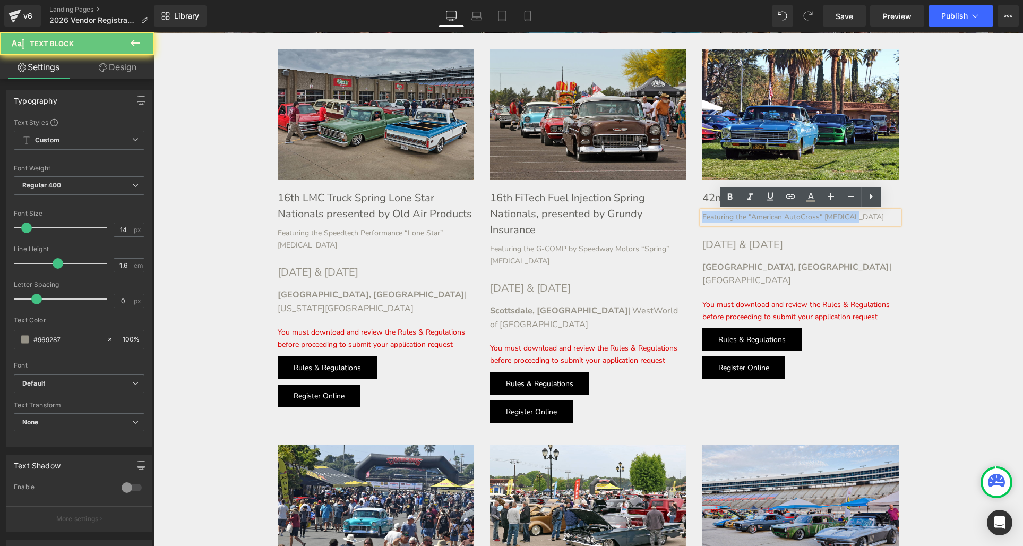
click at [742, 214] on div "Featuring the "American AutoCross" [MEDICAL_DATA]" at bounding box center [800, 217] width 196 height 12
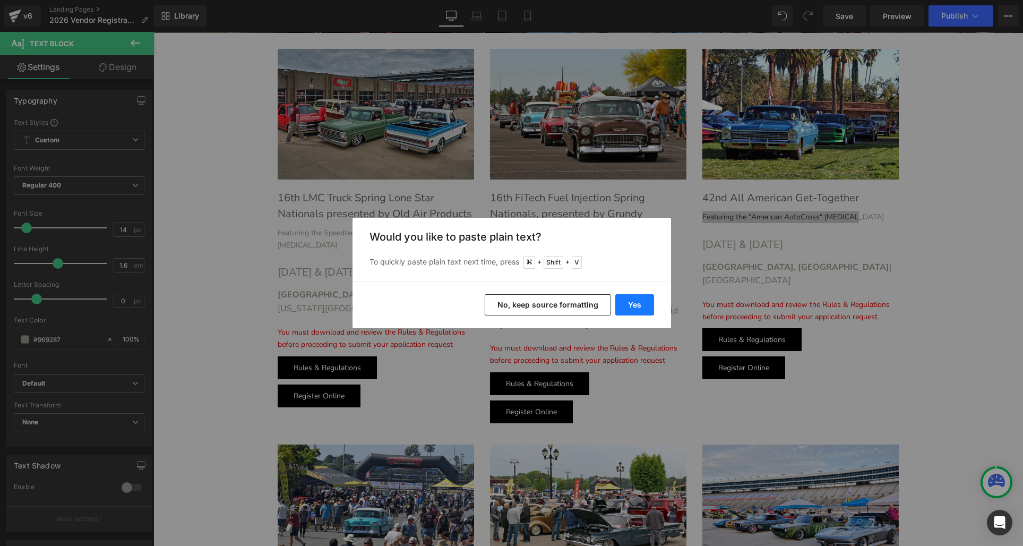
click at [639, 295] on button "Yes" at bounding box center [634, 304] width 39 height 21
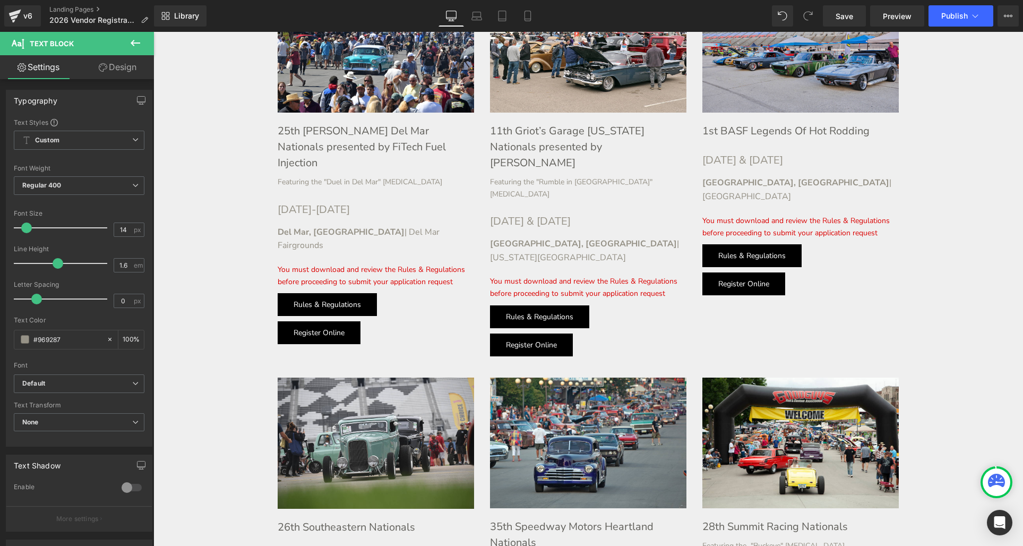
scroll to position [885, 0]
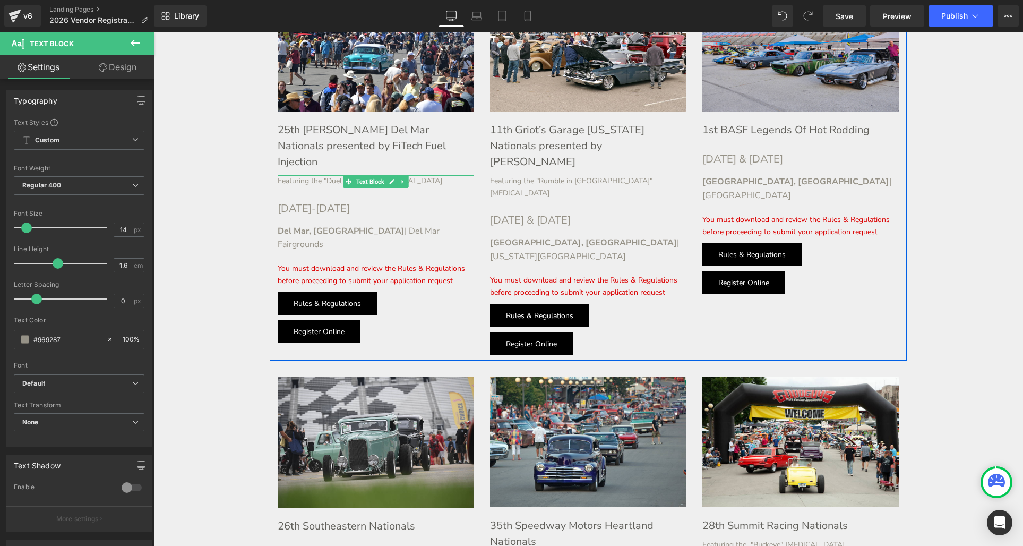
click at [341, 175] on div "Featuring the "Duel in Del Mar" [MEDICAL_DATA] Text Block" at bounding box center [376, 181] width 196 height 12
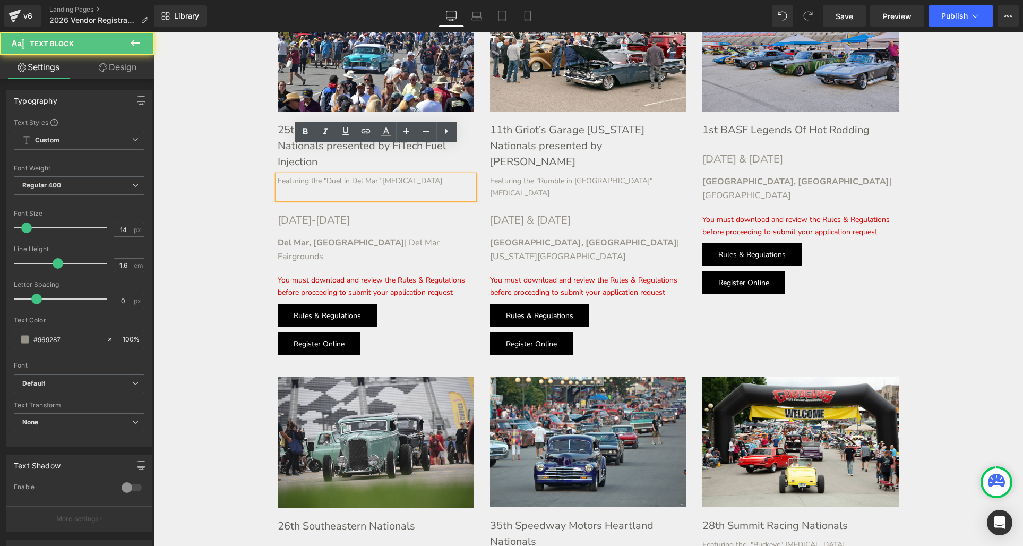
click at [341, 175] on div "Featuring the "Duel in Del Mar" [MEDICAL_DATA]" at bounding box center [376, 187] width 196 height 24
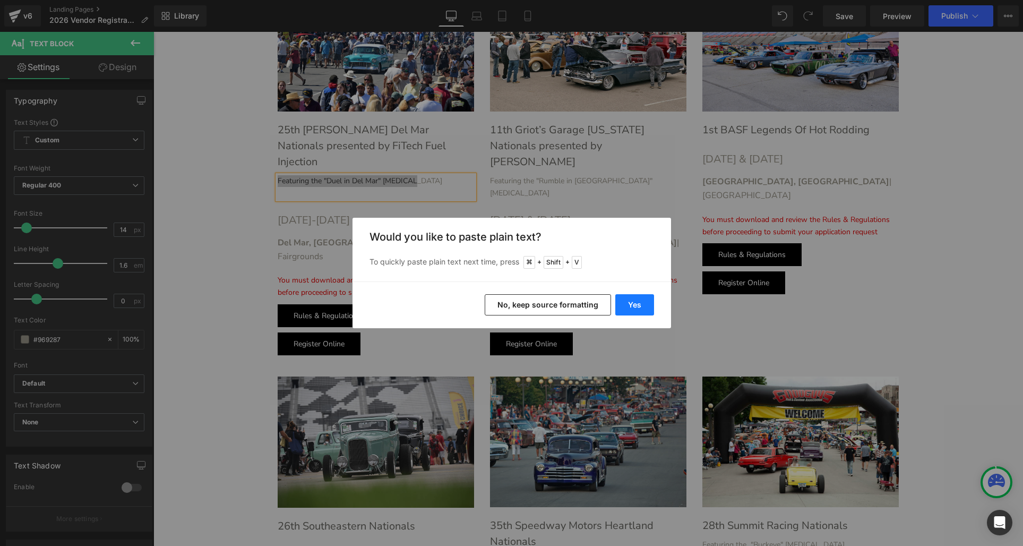
click at [631, 303] on button "Yes" at bounding box center [634, 304] width 39 height 21
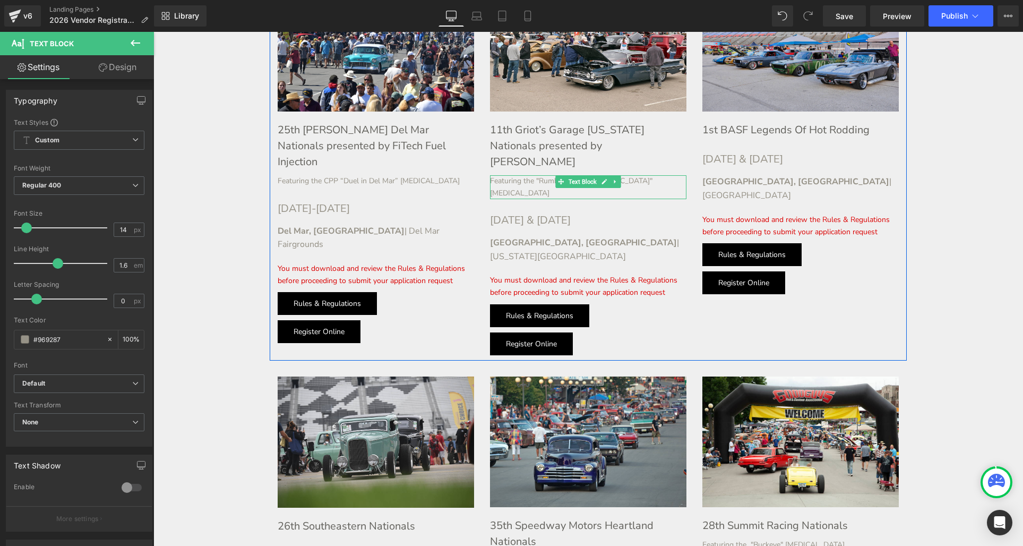
click at [548, 175] on div "Featuring the "Rumble in [GEOGRAPHIC_DATA]" [MEDICAL_DATA]" at bounding box center [588, 187] width 196 height 24
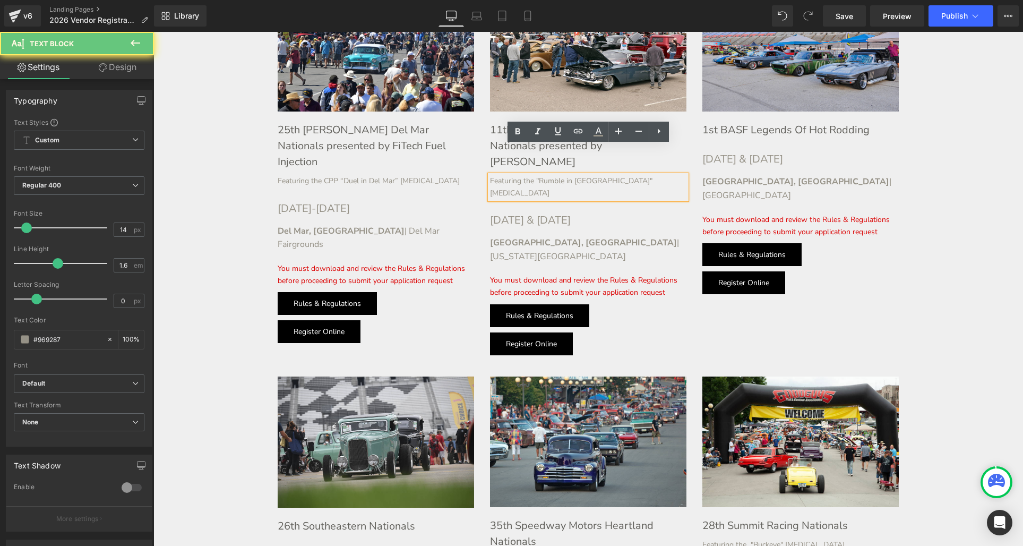
click at [575, 175] on div "Featuring the "Rumble in [GEOGRAPHIC_DATA]" [MEDICAL_DATA]" at bounding box center [588, 187] width 196 height 24
click at [574, 175] on div "Featuring the "Rumble in [GEOGRAPHIC_DATA]" [MEDICAL_DATA]" at bounding box center [588, 187] width 196 height 24
drag, startPoint x: 574, startPoint y: 155, endPoint x: 562, endPoint y: 154, distance: 12.8
click at [574, 175] on div "Featuring the "Rumble in [GEOGRAPHIC_DATA]" [MEDICAL_DATA]" at bounding box center [588, 187] width 196 height 24
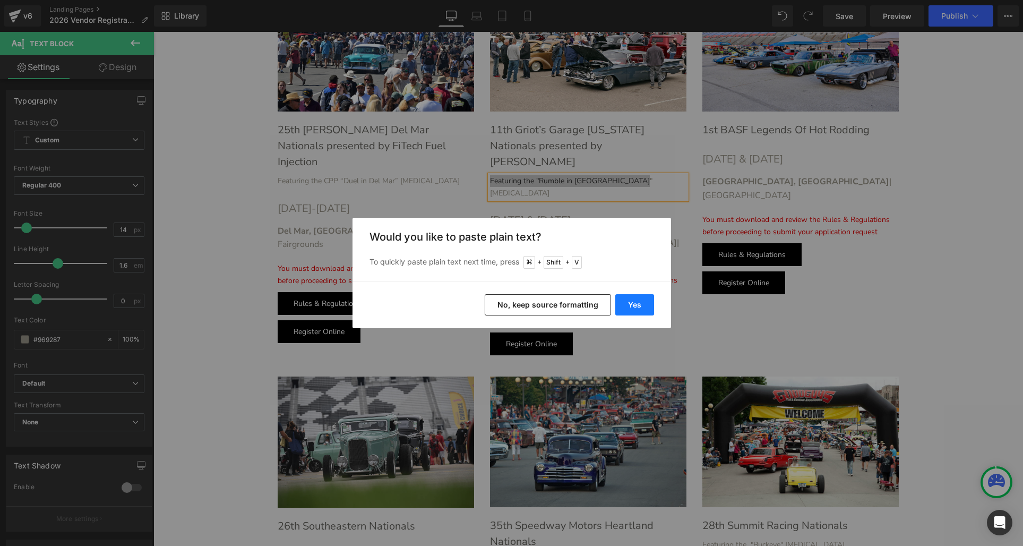
click at [638, 309] on button "Yes" at bounding box center [634, 304] width 39 height 21
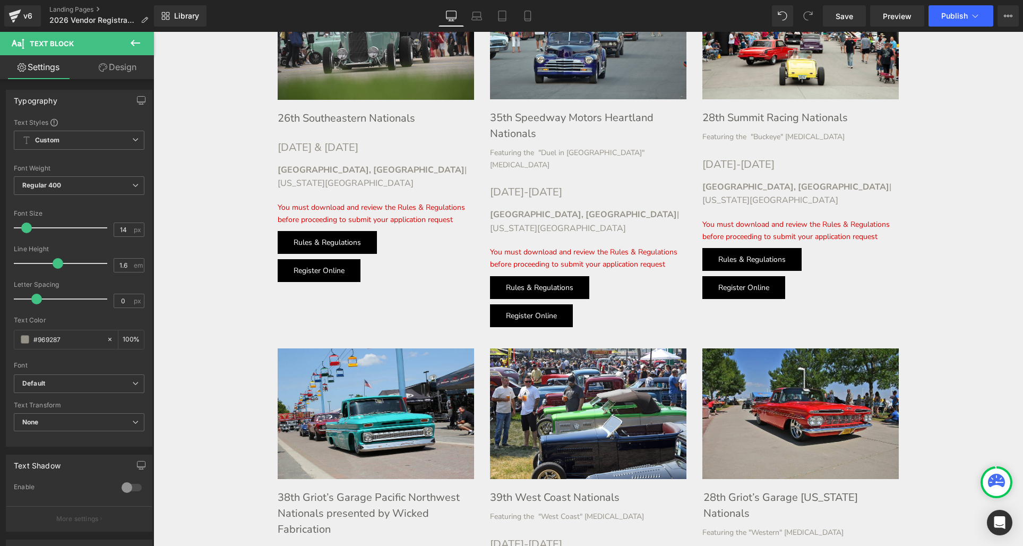
scroll to position [1297, 0]
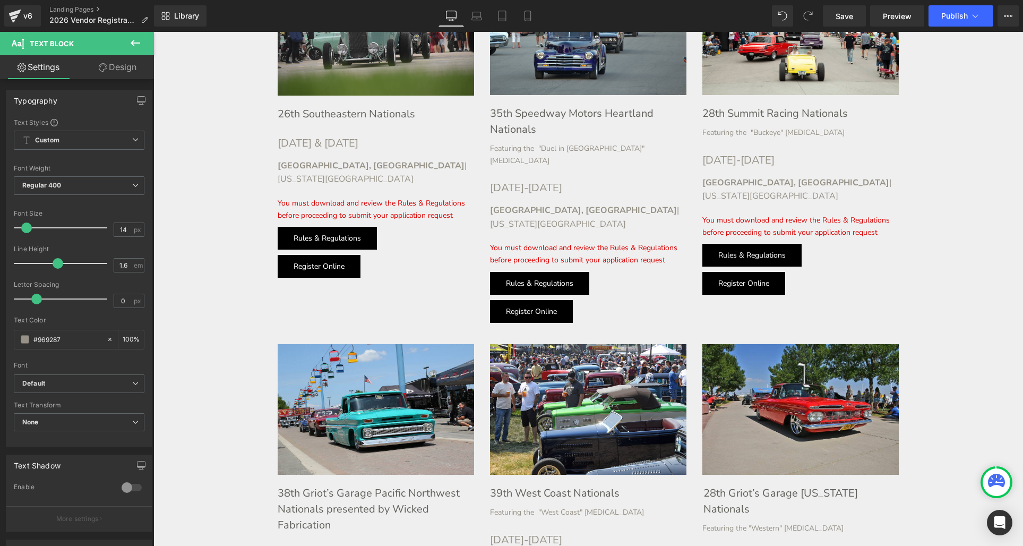
click at [327, 159] on div "[GEOGRAPHIC_DATA], [GEOGRAPHIC_DATA] | [US_STATE][GEOGRAPHIC_DATA]" at bounding box center [376, 172] width 196 height 27
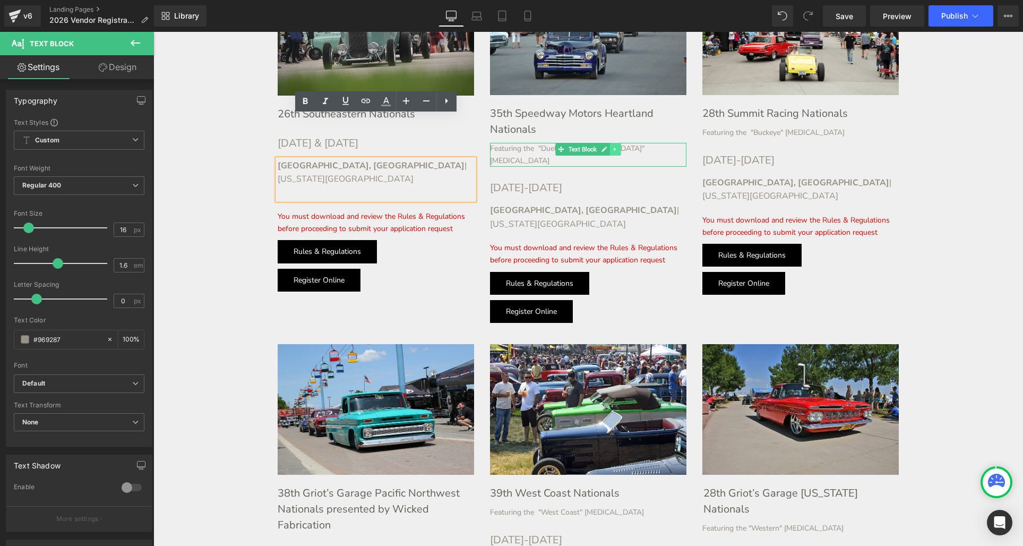
click at [614, 146] on icon at bounding box center [616, 149] width 6 height 6
click at [611, 146] on icon at bounding box center [610, 149] width 6 height 6
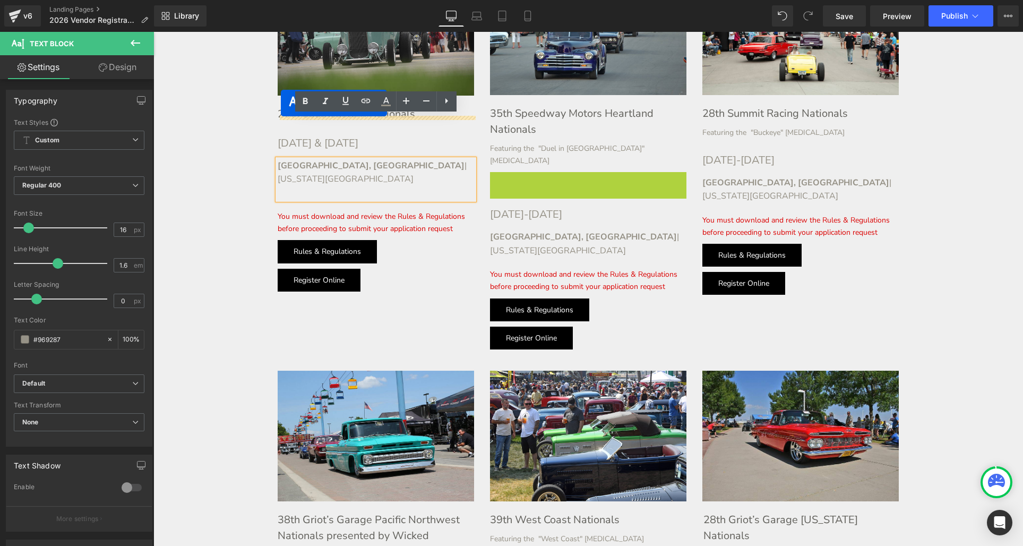
drag, startPoint x: 561, startPoint y: 122, endPoint x: 281, endPoint y: 103, distance: 280.4
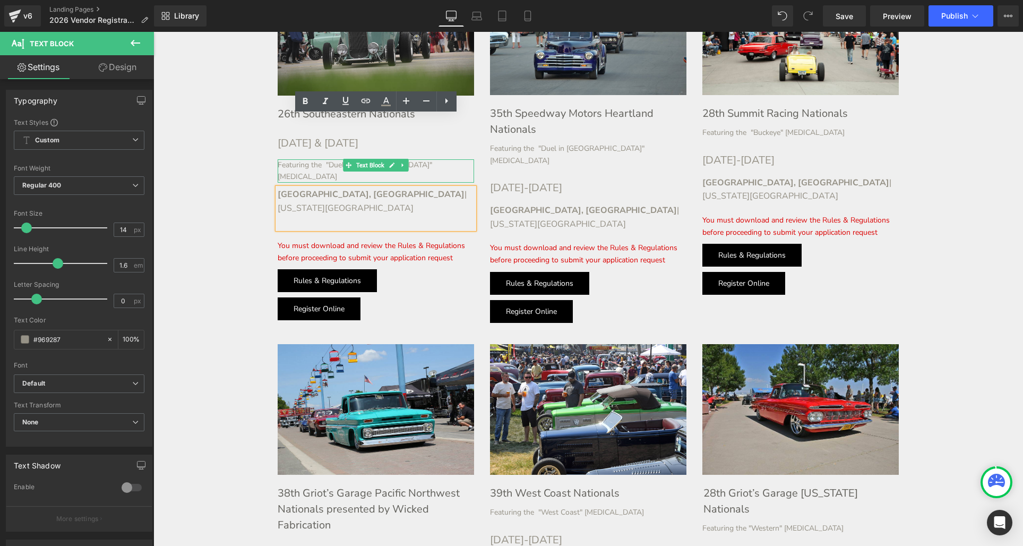
click at [403, 163] on icon at bounding box center [403, 165] width 2 height 4
click at [408, 162] on icon at bounding box center [409, 165] width 6 height 6
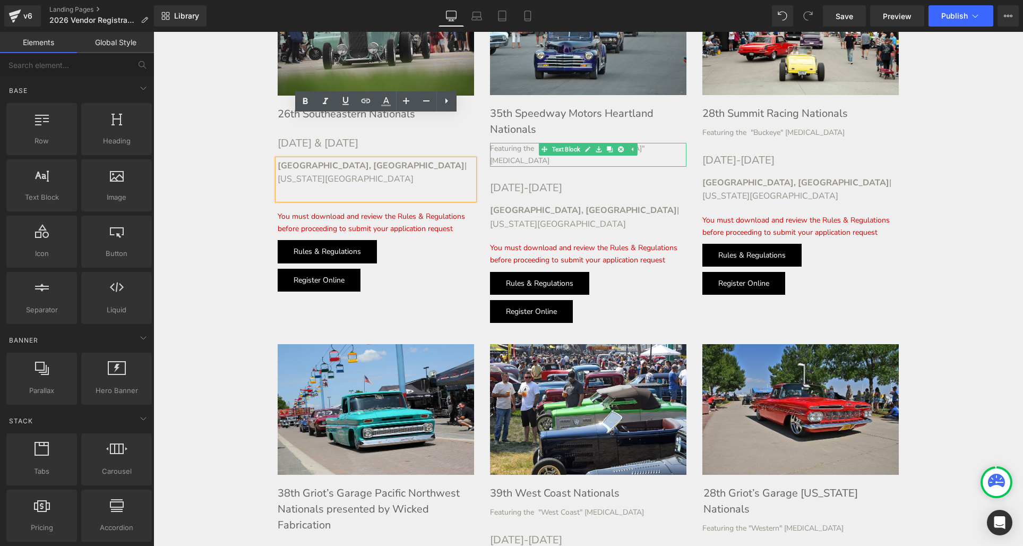
click at [549, 143] on div "Featuring the "Duel in [GEOGRAPHIC_DATA]" [MEDICAL_DATA] Text Block" at bounding box center [588, 155] width 196 height 24
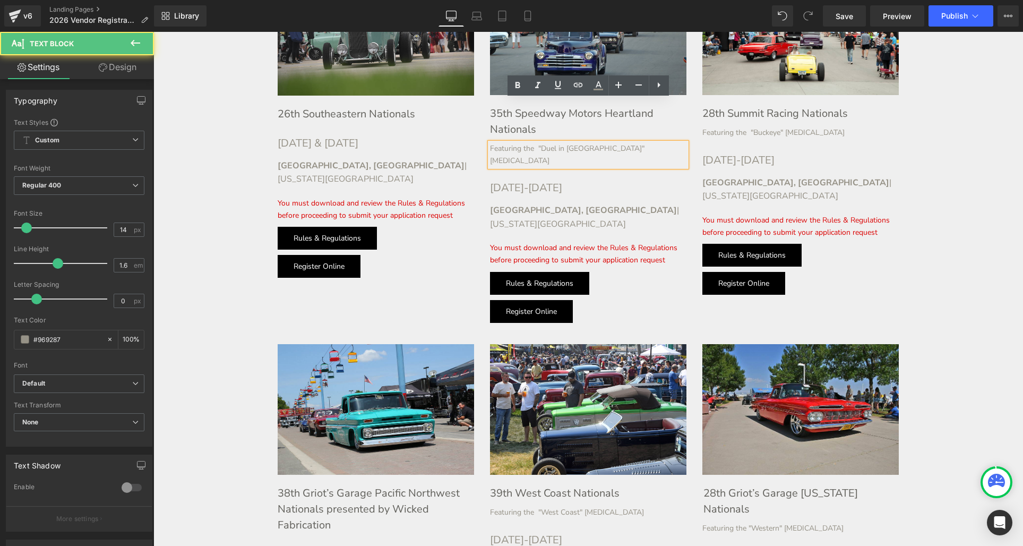
click at [545, 143] on div "Featuring the "Duel in [GEOGRAPHIC_DATA]" [MEDICAL_DATA]" at bounding box center [588, 155] width 196 height 24
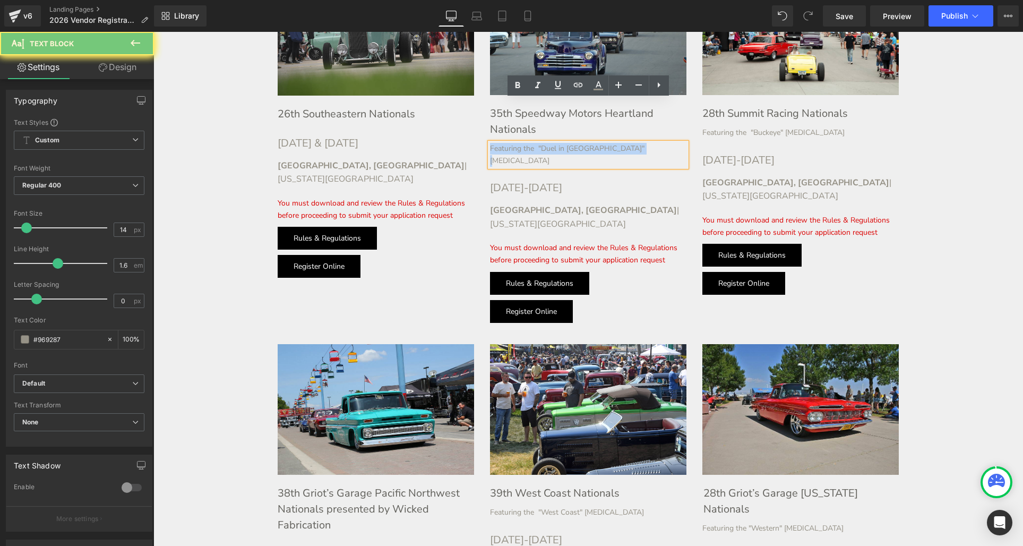
click at [545, 143] on div "Featuring the "Duel in [GEOGRAPHIC_DATA]" [MEDICAL_DATA]" at bounding box center [588, 155] width 196 height 24
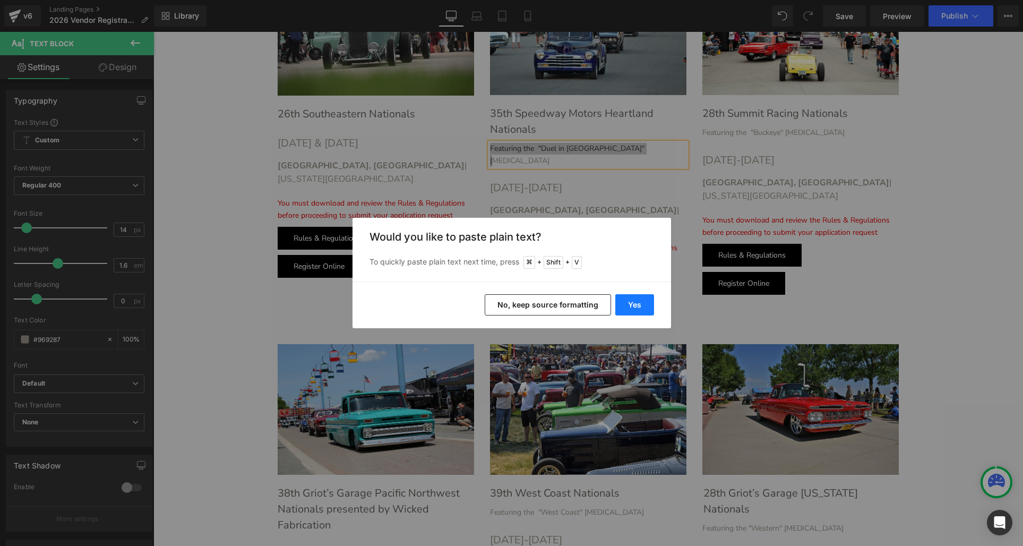
click at [645, 305] on button "Yes" at bounding box center [634, 304] width 39 height 21
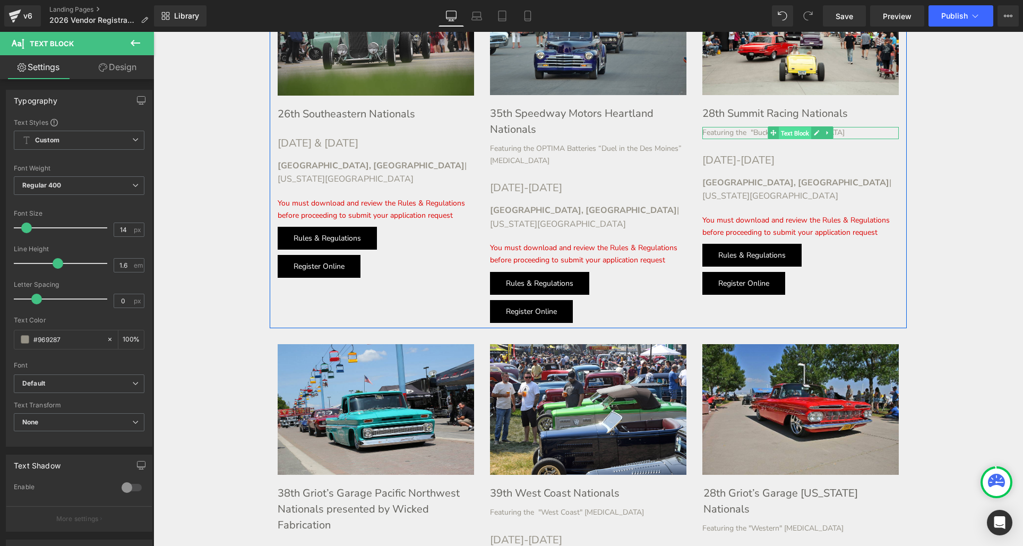
click at [797, 127] on span "Text Block" at bounding box center [795, 133] width 32 height 13
click at [736, 127] on div at bounding box center [800, 128] width 196 height 3
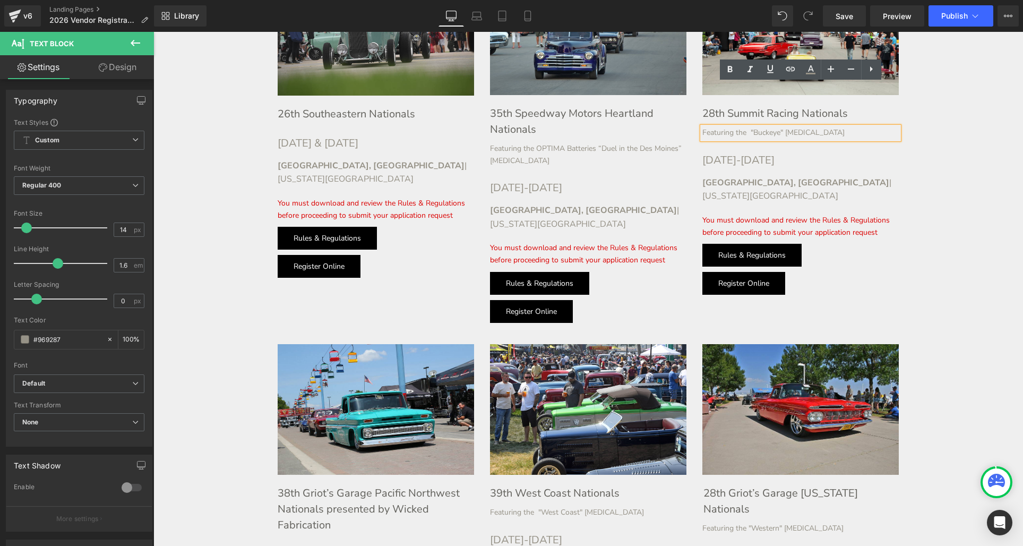
click at [738, 127] on div "Featuring the "Buckeye" [MEDICAL_DATA]" at bounding box center [800, 133] width 196 height 12
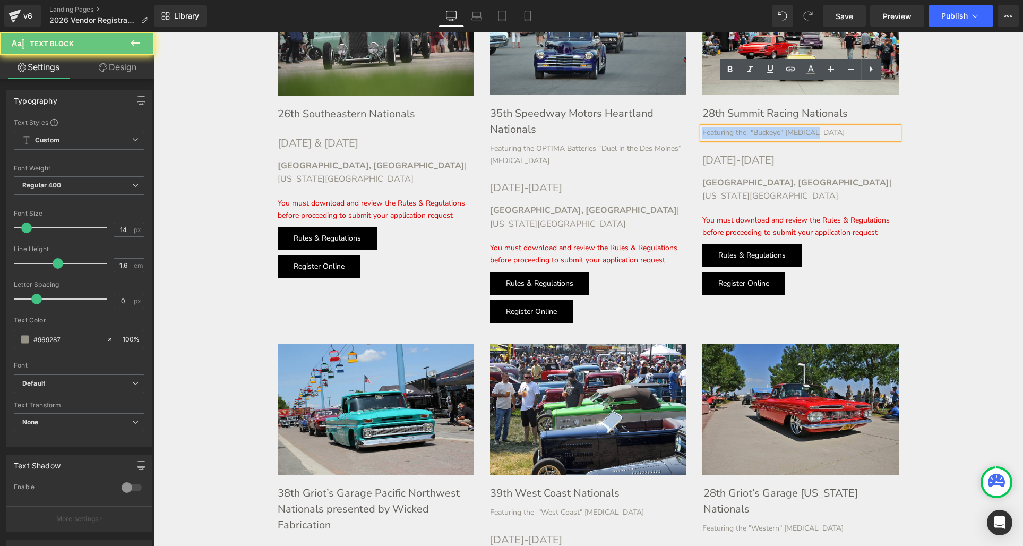
click at [736, 127] on div "Featuring the "Buckeye" [MEDICAL_DATA]" at bounding box center [800, 133] width 196 height 12
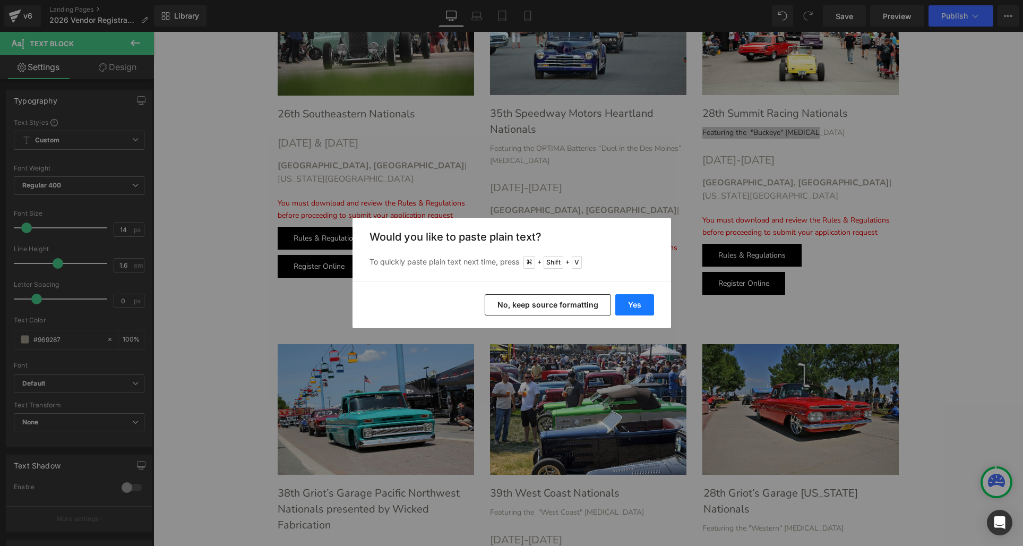
click at [640, 301] on button "Yes" at bounding box center [634, 304] width 39 height 21
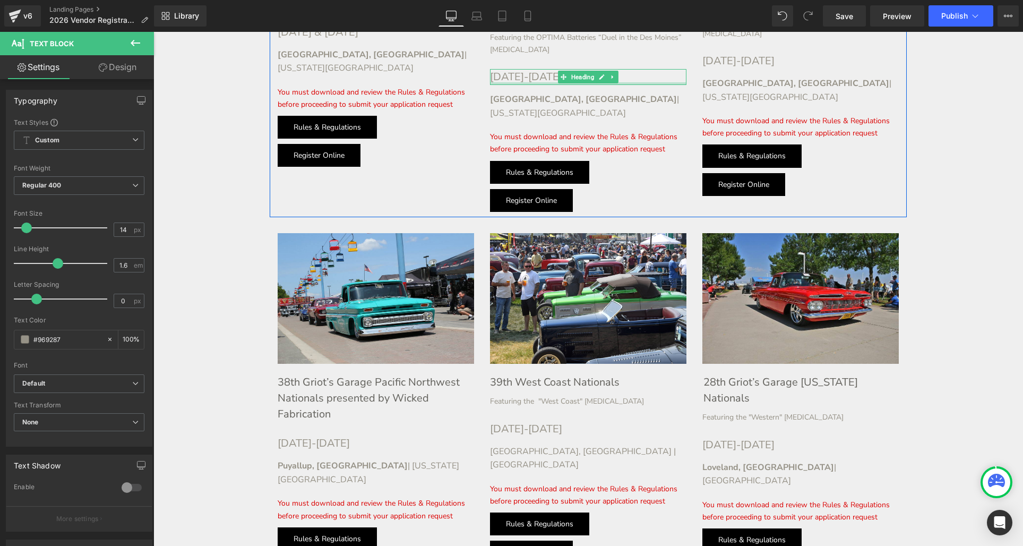
scroll to position [1507, 0]
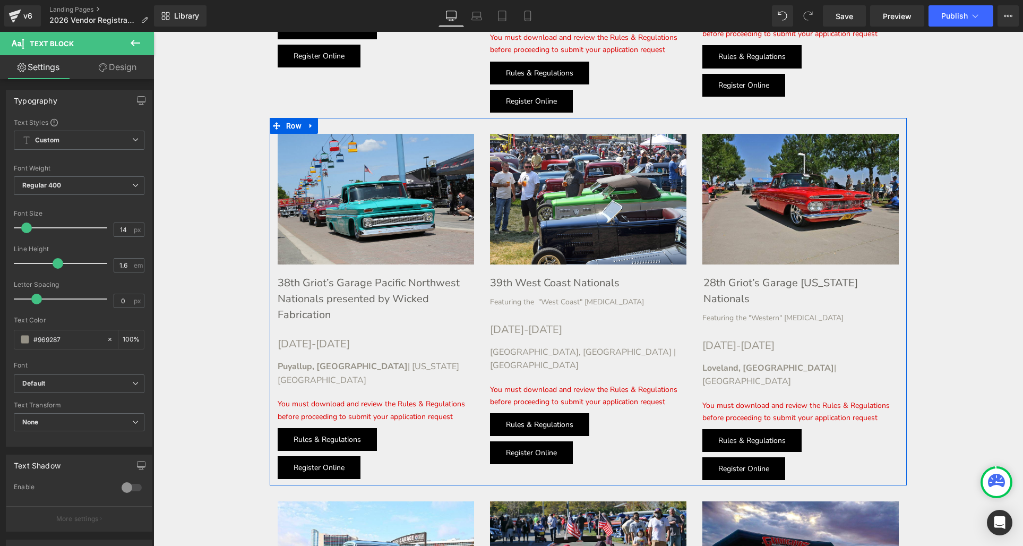
click at [578, 296] on div "Featuring the "West Coast" [MEDICAL_DATA] Text Block" at bounding box center [588, 302] width 196 height 12
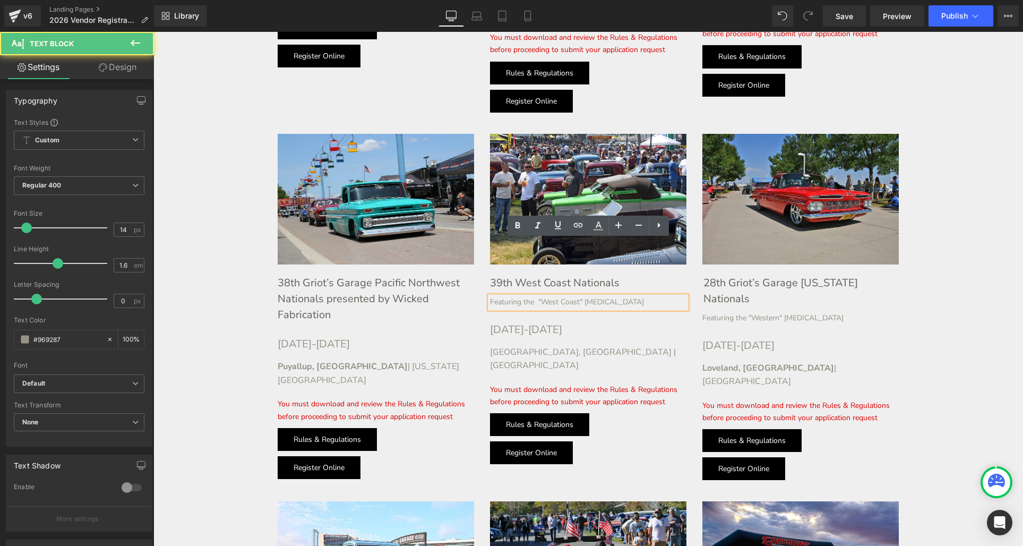
click at [573, 296] on div "Featuring the "West Coast" [MEDICAL_DATA]" at bounding box center [588, 302] width 196 height 12
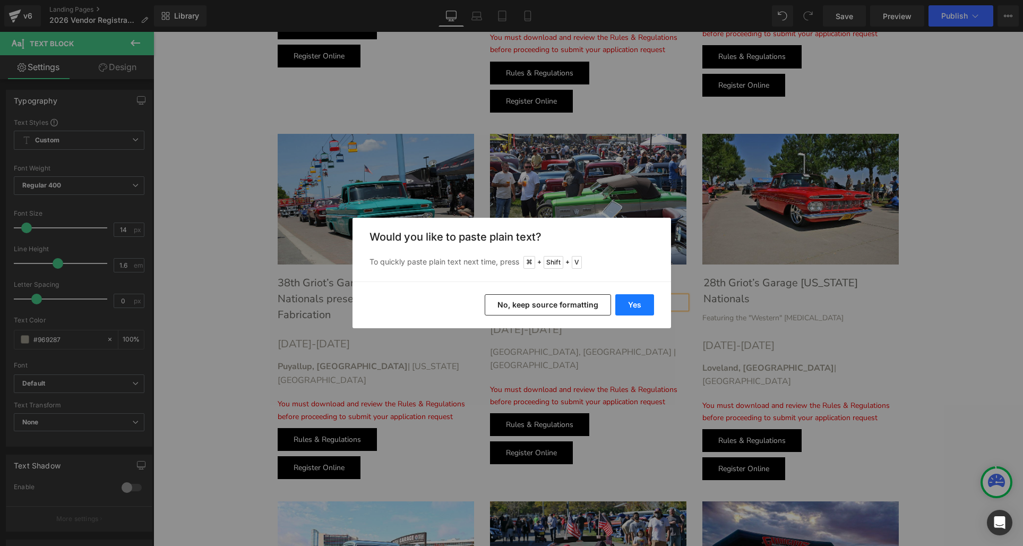
drag, startPoint x: 635, startPoint y: 304, endPoint x: 383, endPoint y: 157, distance: 291.7
click at [635, 304] on button "Yes" at bounding box center [634, 304] width 39 height 21
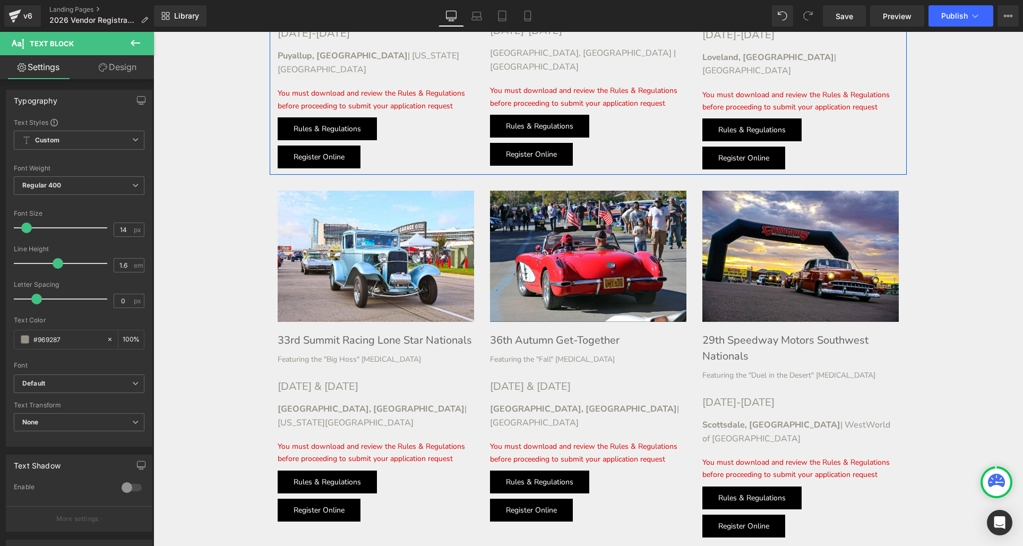
scroll to position [1842, 0]
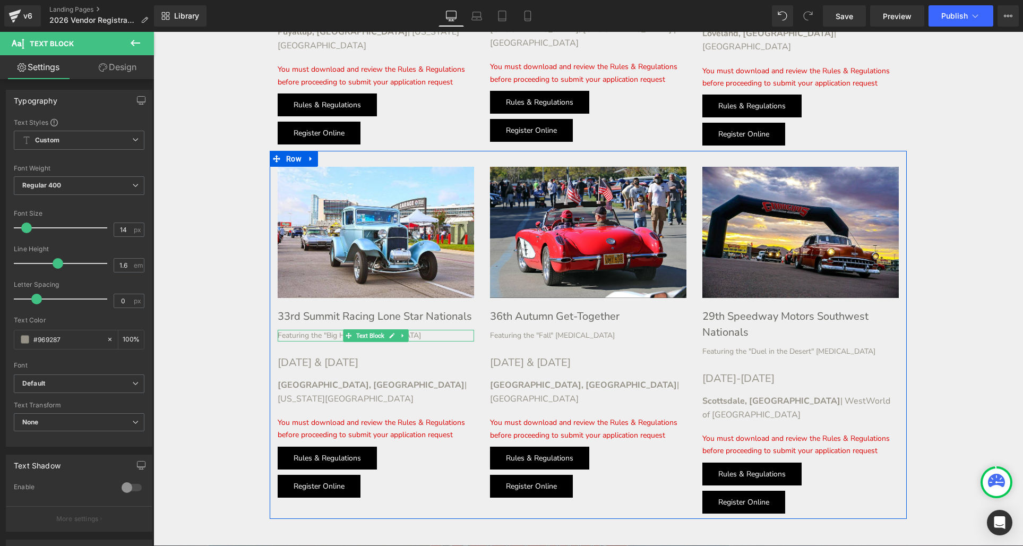
click at [338, 330] on div "Featuring the "Big Hoss" [MEDICAL_DATA]" at bounding box center [376, 336] width 196 height 12
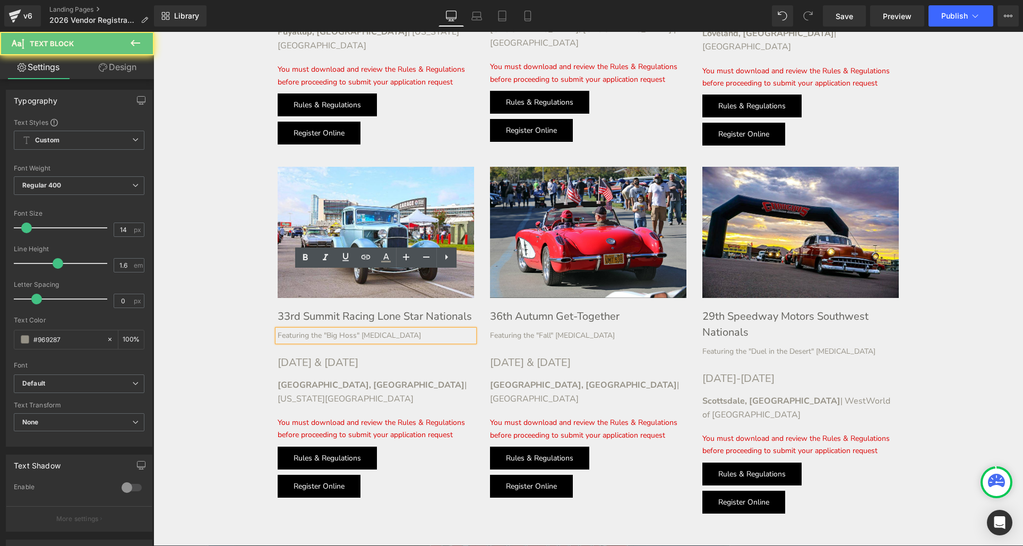
click at [358, 330] on div "Featuring the "Big Hoss" [MEDICAL_DATA]" at bounding box center [376, 336] width 196 height 12
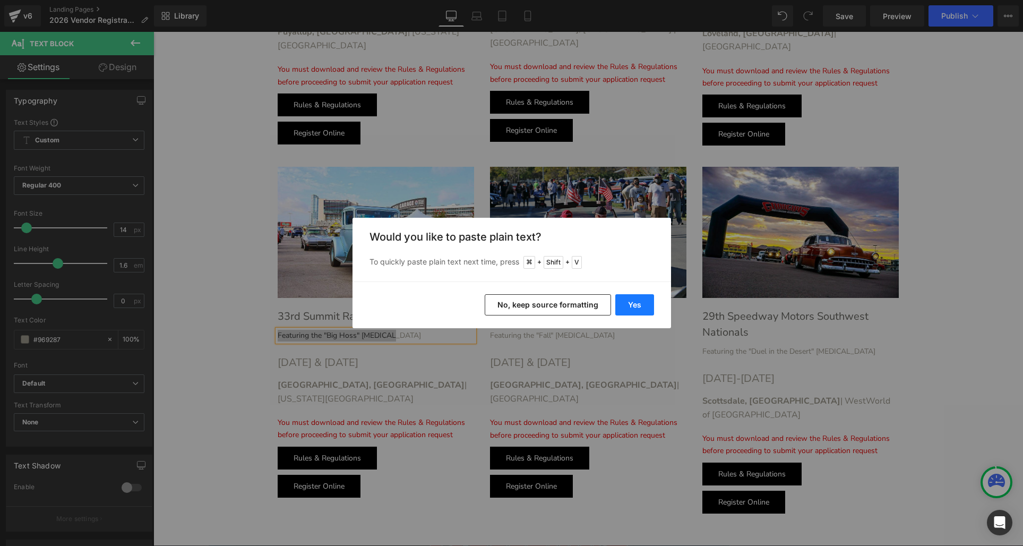
click at [635, 302] on button "Yes" at bounding box center [634, 304] width 39 height 21
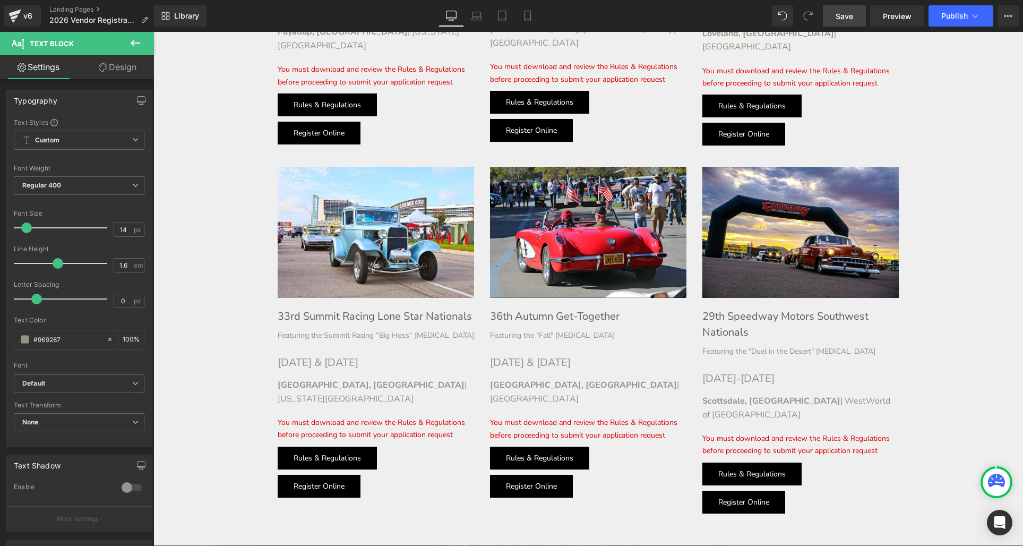
click at [844, 18] on span "Save" at bounding box center [845, 16] width 18 height 11
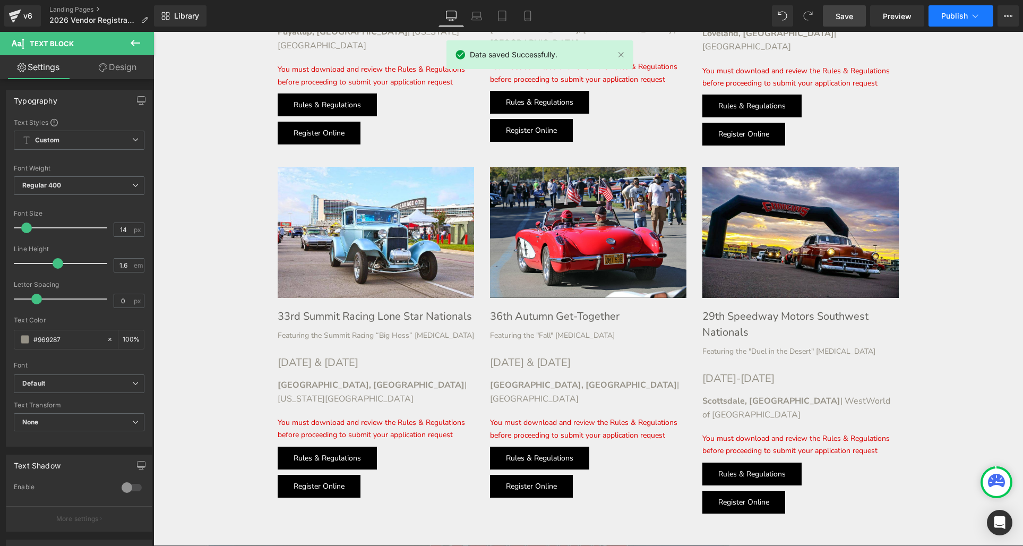
click at [957, 19] on span "Publish" at bounding box center [954, 16] width 27 height 8
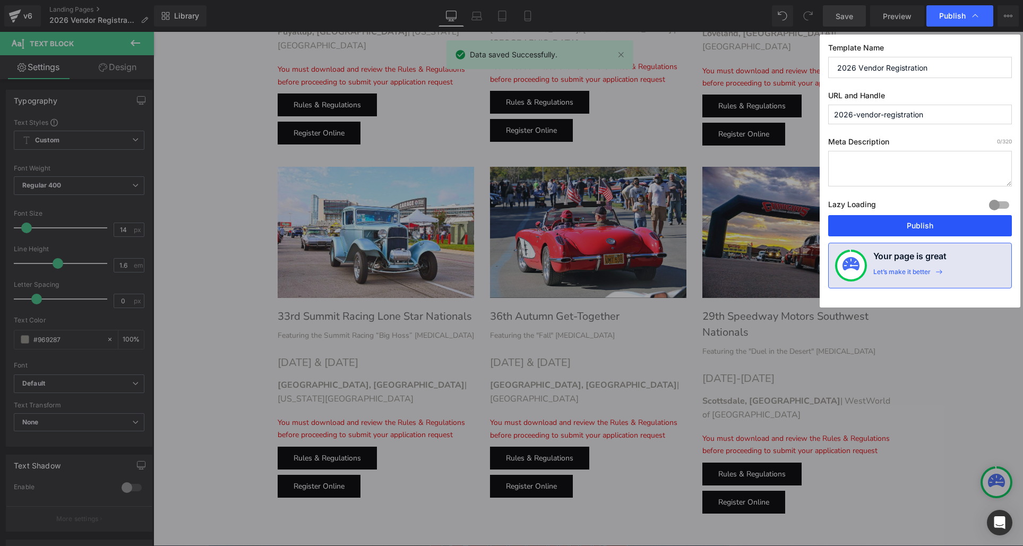
click at [950, 227] on button "Publish" at bounding box center [920, 225] width 184 height 21
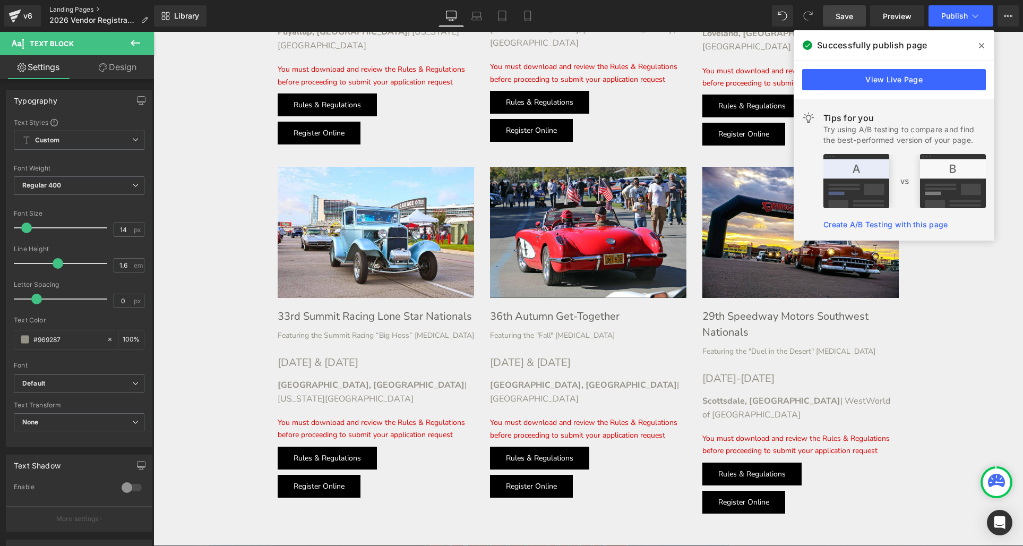
click at [68, 7] on link "Landing Pages" at bounding box center [102, 9] width 107 height 8
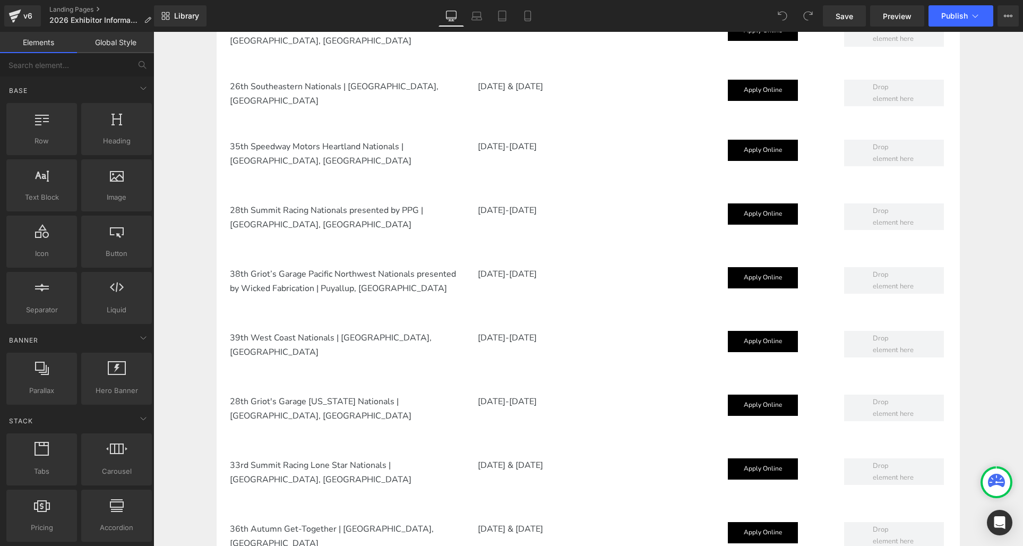
scroll to position [874, 0]
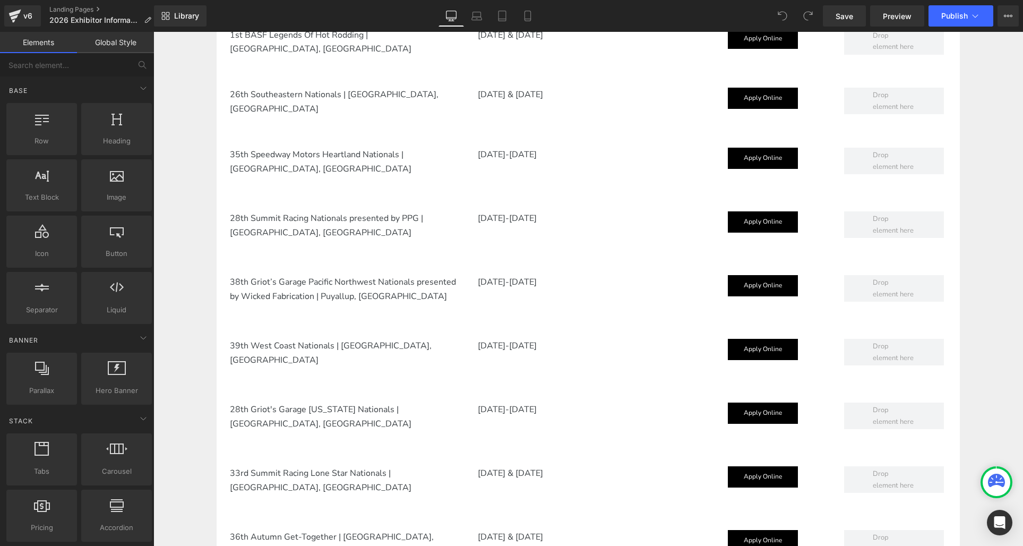
click at [322, 211] on div "28th Summit Racing Nationals presented by PPG | Columbus, OH Text Block" at bounding box center [341, 225] width 232 height 28
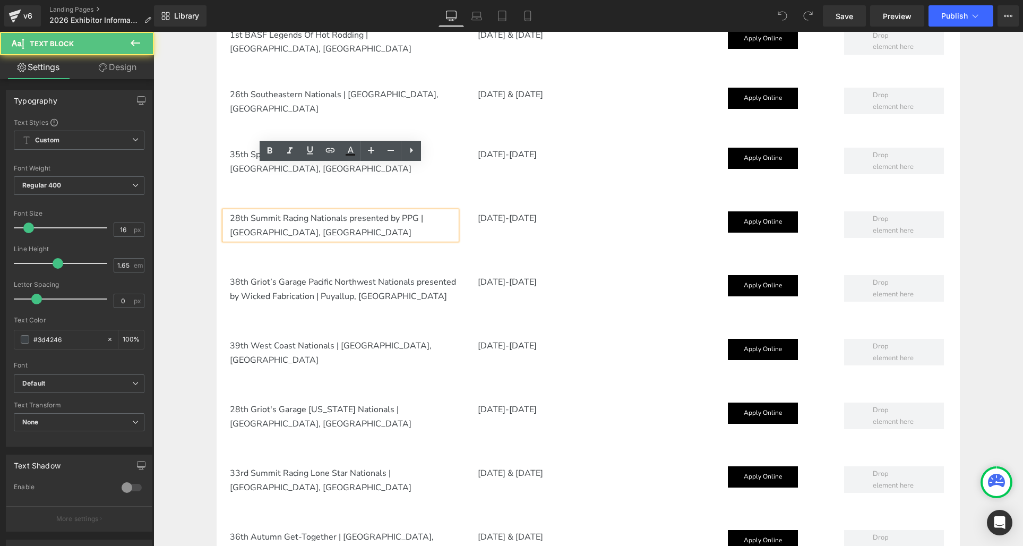
click at [369, 211] on p "28th Summit Racing Nationals presented by PPG | Columbus, OH" at bounding box center [343, 225] width 227 height 28
drag, startPoint x: 415, startPoint y: 171, endPoint x: 347, endPoint y: 171, distance: 67.4
click at [347, 211] on p "28th Summit Racing Nationals presented by PPG | Columbus, OH" at bounding box center [343, 225] width 227 height 28
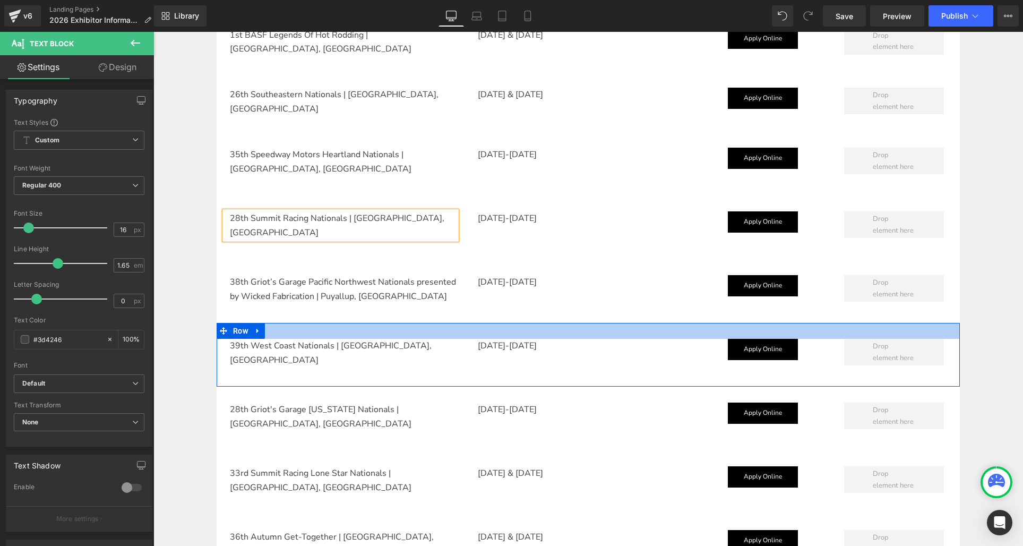
scroll to position [970, 0]
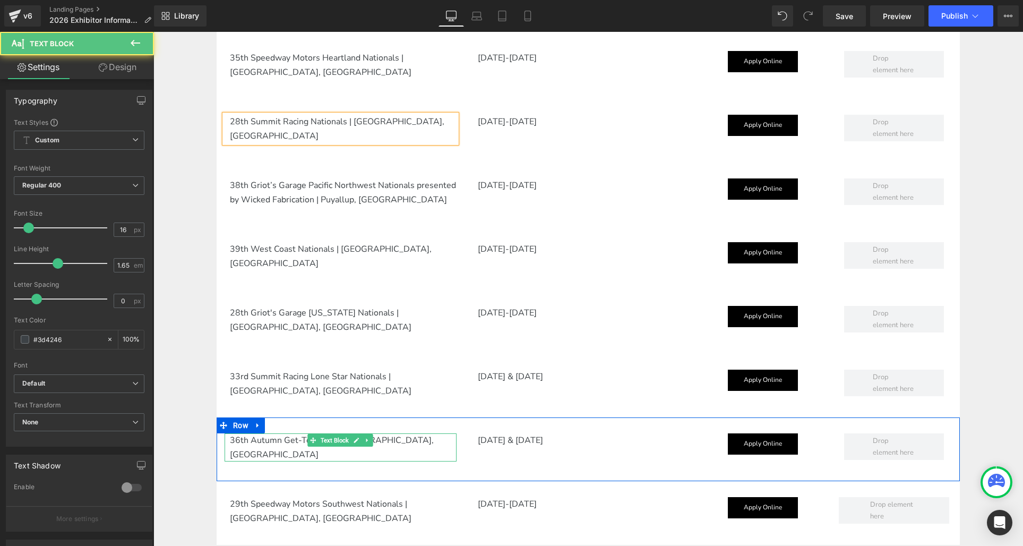
click at [257, 433] on p "36th Autumn Get-Together | Pleasanton, CA" at bounding box center [343, 447] width 227 height 28
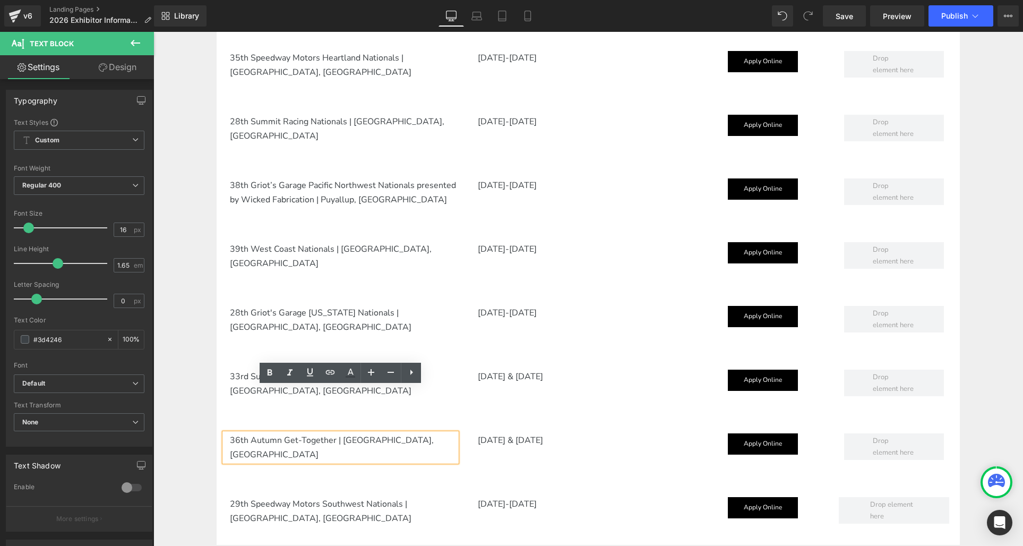
click at [251, 433] on p "36th Autumn Get-Together | Pleasanton, CA" at bounding box center [343, 447] width 227 height 28
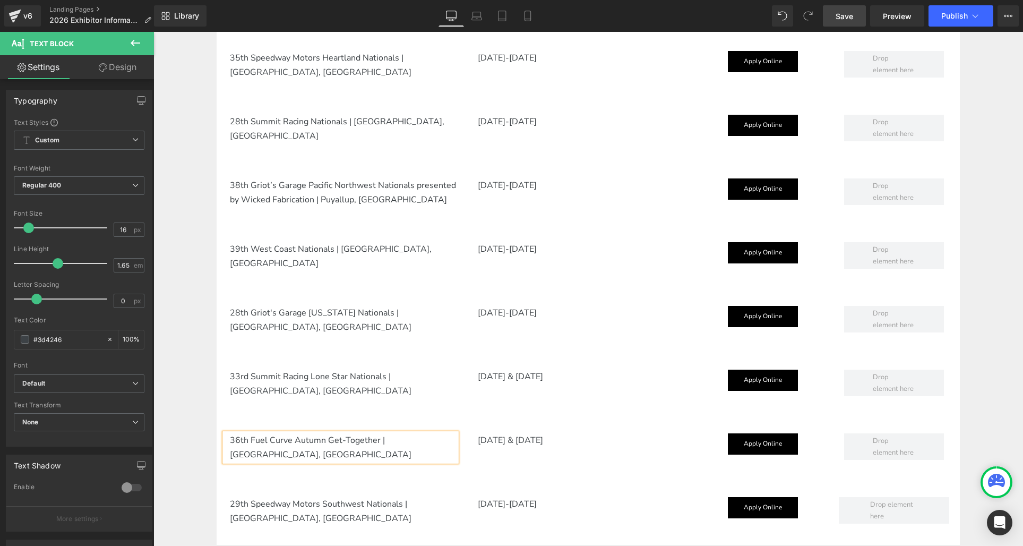
click at [856, 11] on link "Save" at bounding box center [844, 15] width 43 height 21
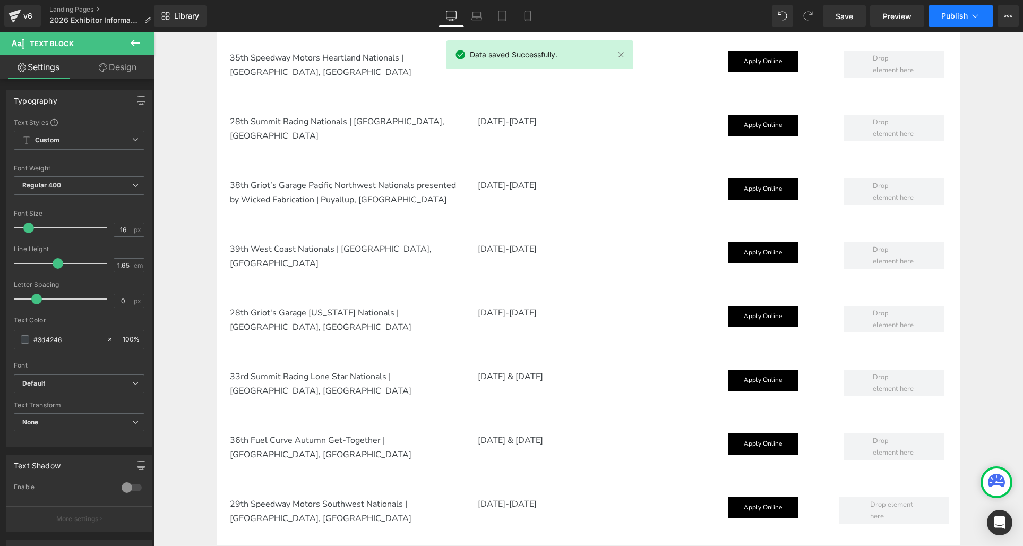
click at [953, 16] on span "Publish" at bounding box center [954, 16] width 27 height 8
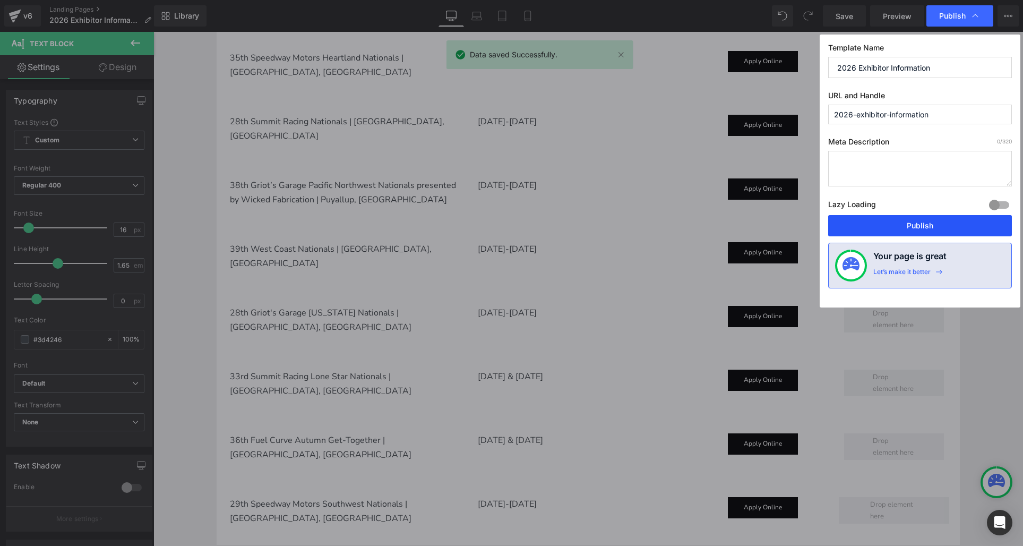
click at [915, 226] on button "Publish" at bounding box center [920, 225] width 184 height 21
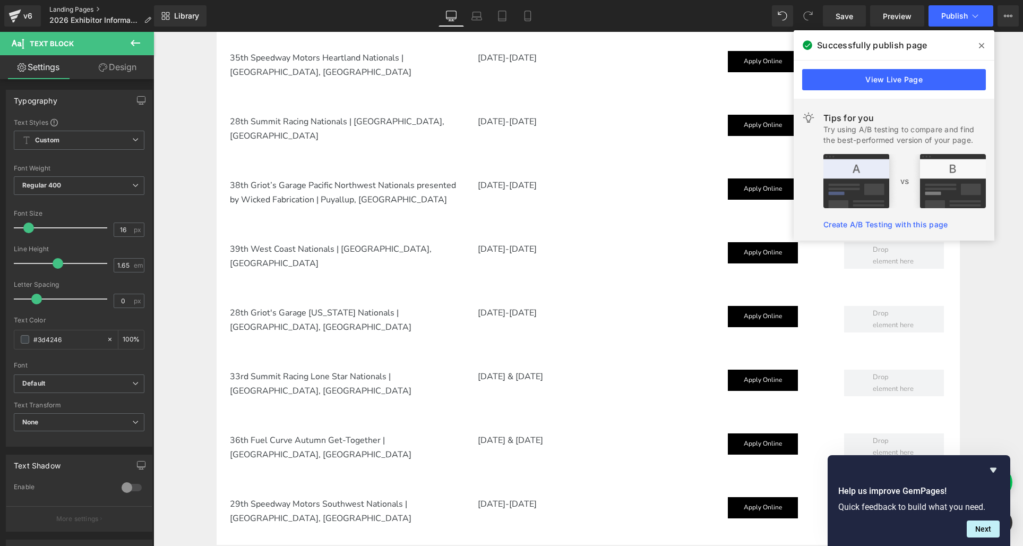
click at [64, 7] on link "Landing Pages" at bounding box center [104, 9] width 110 height 8
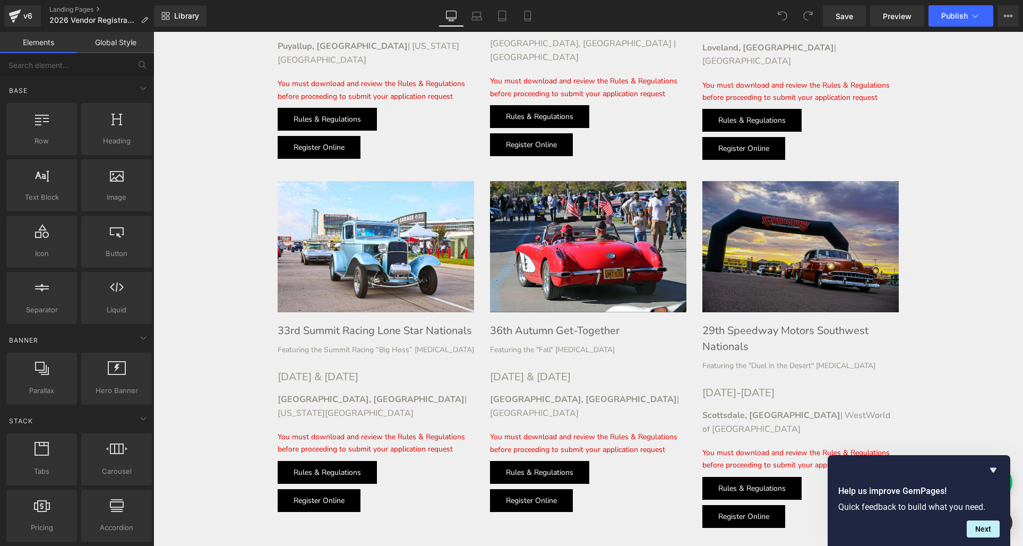
scroll to position [1811, 0]
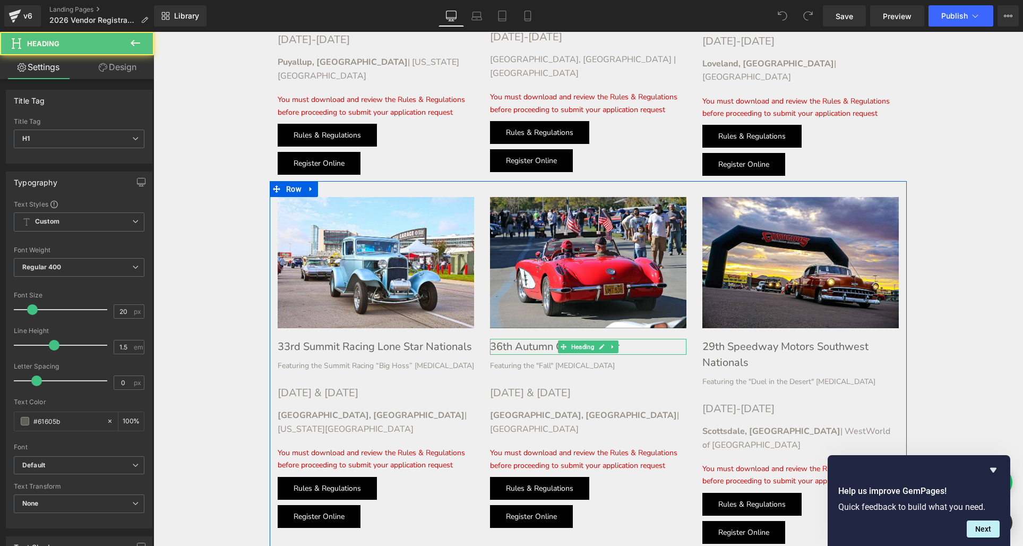
click at [516, 339] on h1 "36th Autumn Get-Together" at bounding box center [588, 347] width 196 height 16
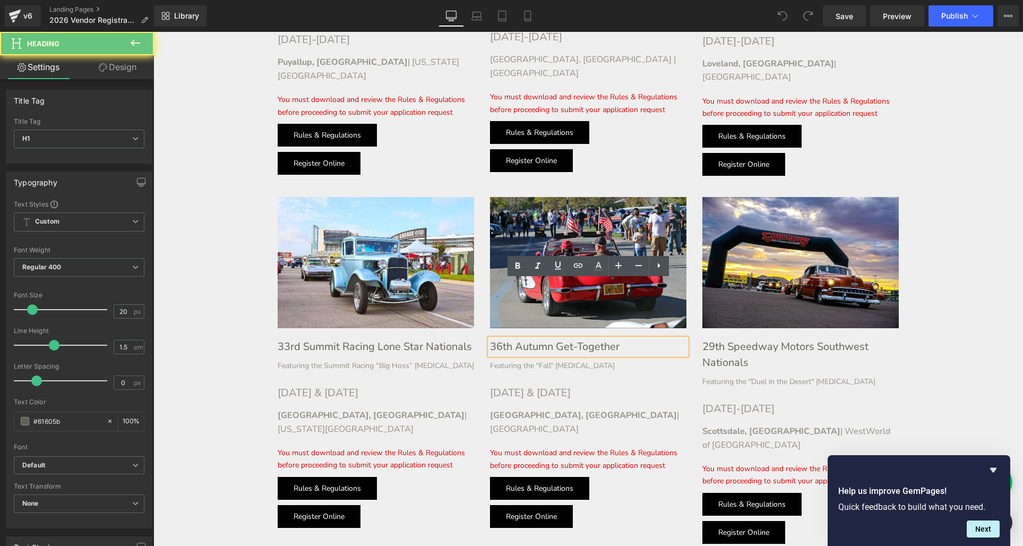
click at [517, 339] on h1 "36th Autumn Get-Together" at bounding box center [588, 347] width 196 height 16
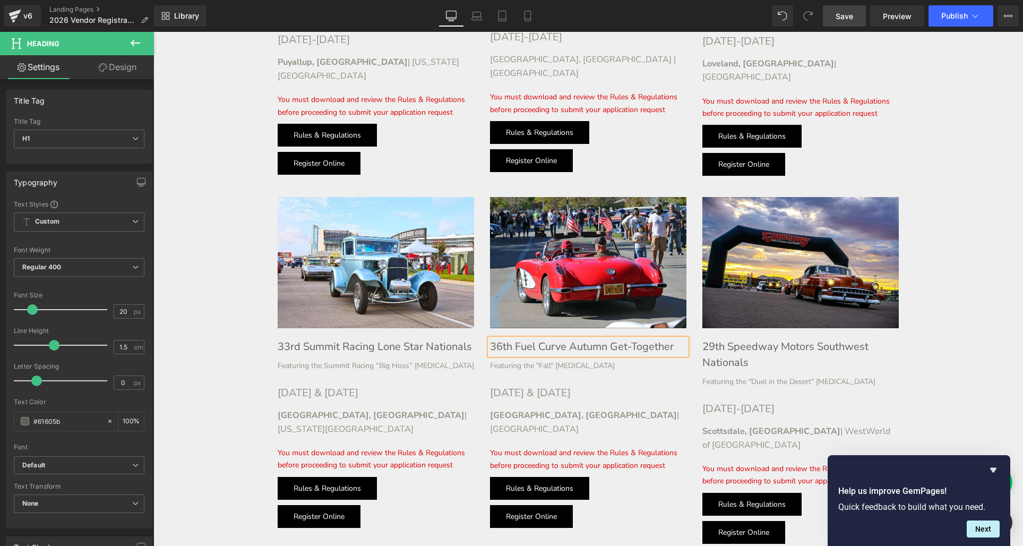
click at [853, 17] on span "Save" at bounding box center [845, 16] width 18 height 11
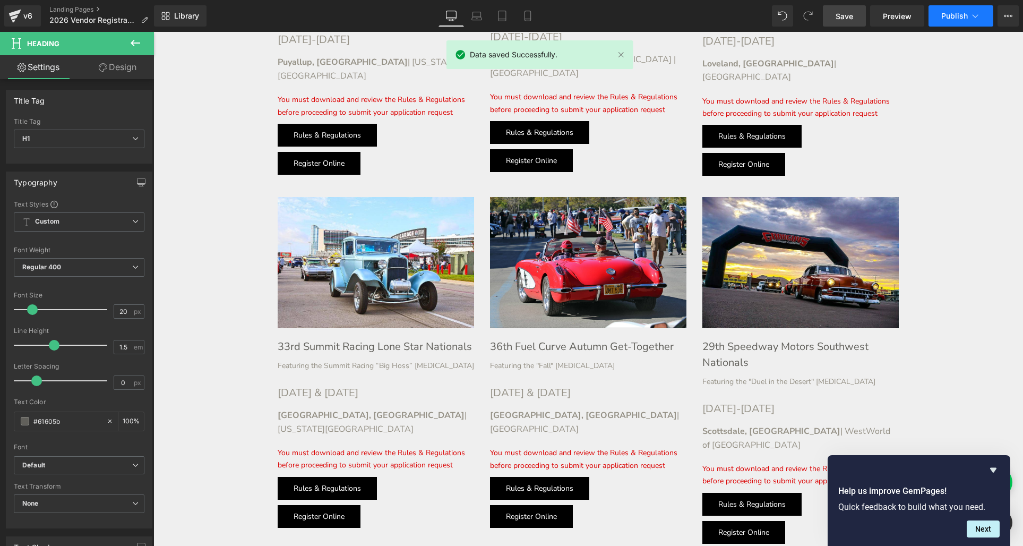
click at [953, 14] on span "Publish" at bounding box center [954, 16] width 27 height 8
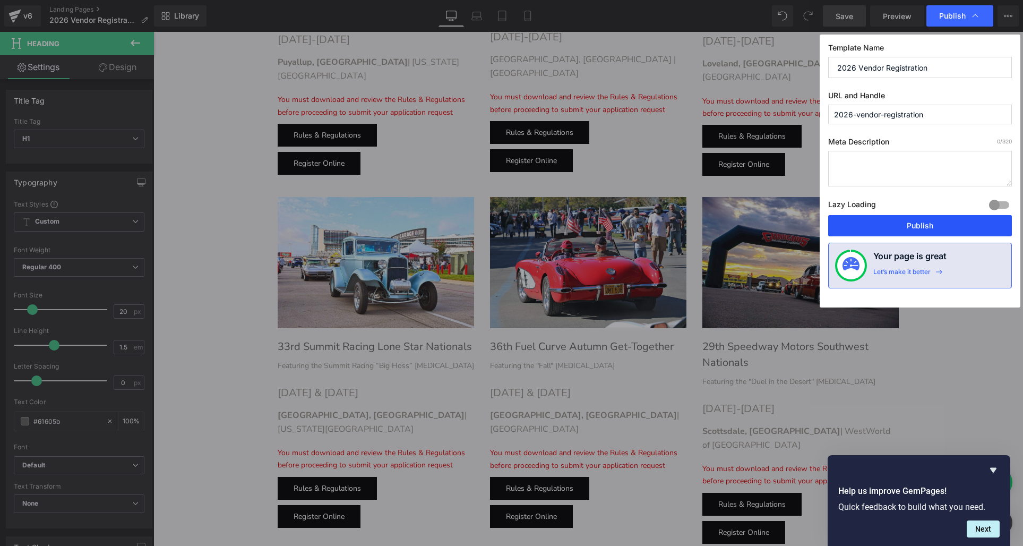
click at [940, 219] on button "Publish" at bounding box center [920, 225] width 184 height 21
